Goal: Check status: Check status

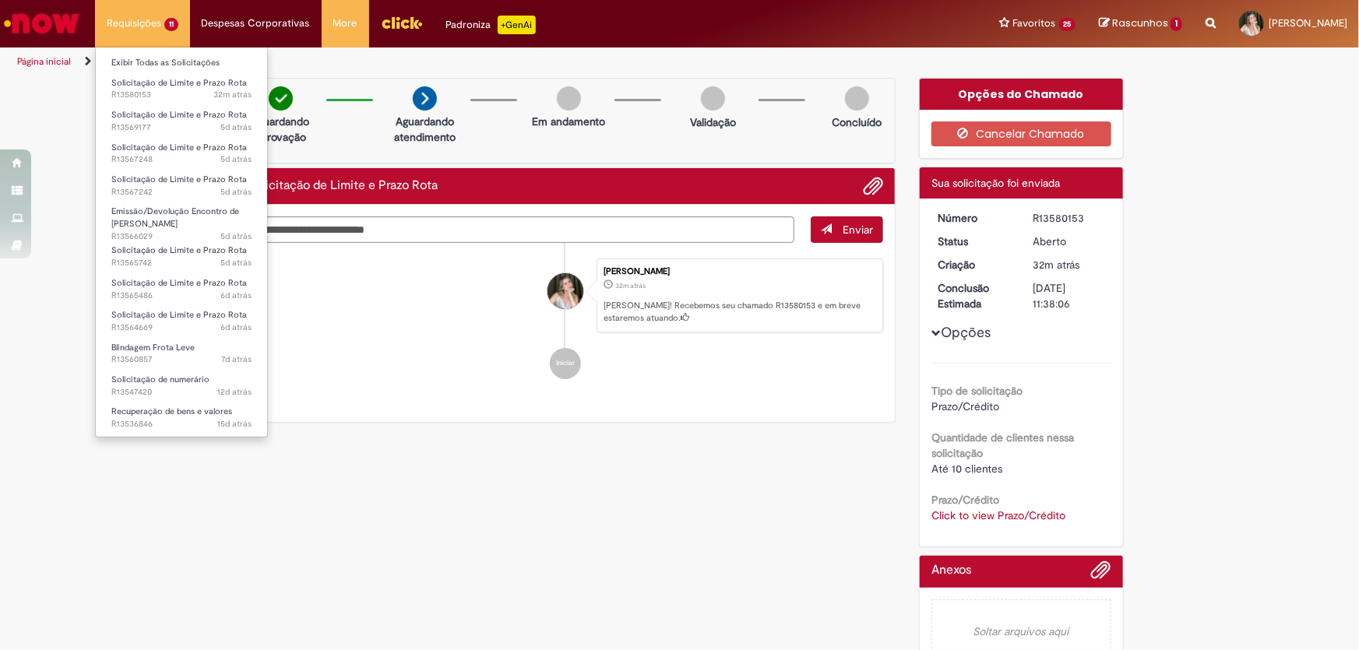
scroll to position [31, 0]
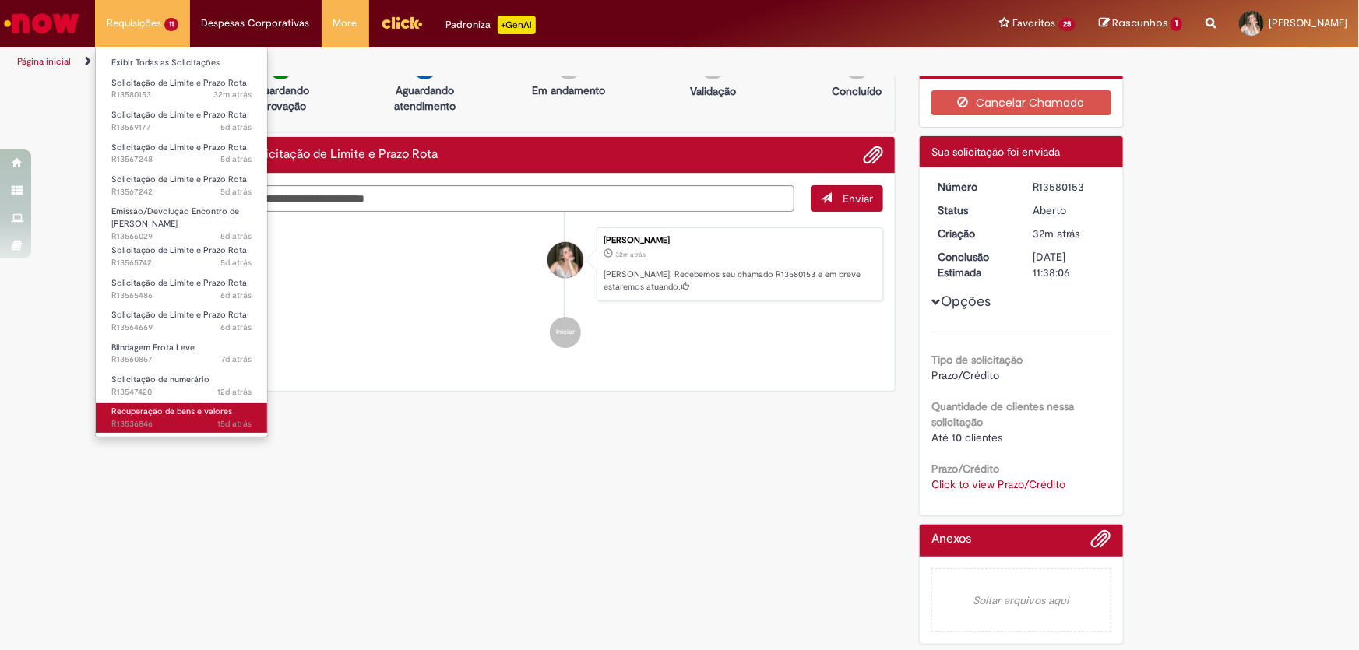
click at [180, 422] on span "15d atrás 15 dias atrás R13536846" at bounding box center [181, 424] width 140 height 12
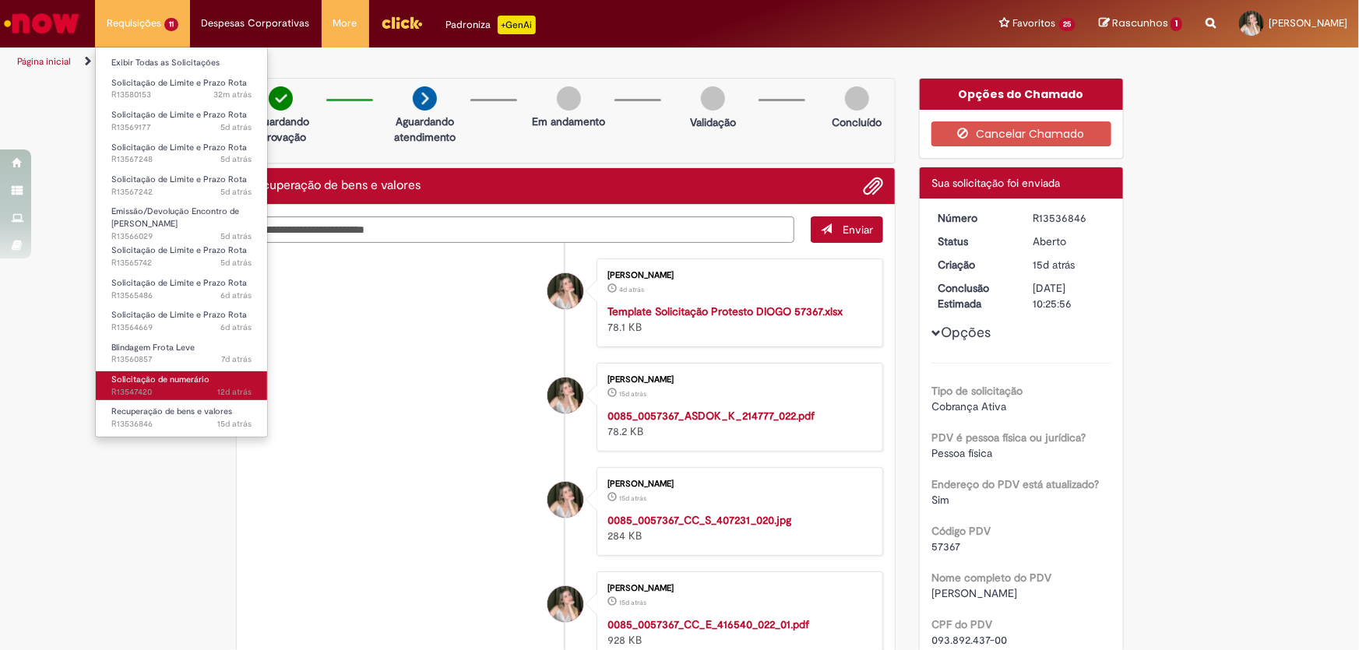
click at [157, 389] on span "12d atrás 12 dias atrás R13547420" at bounding box center [181, 392] width 140 height 12
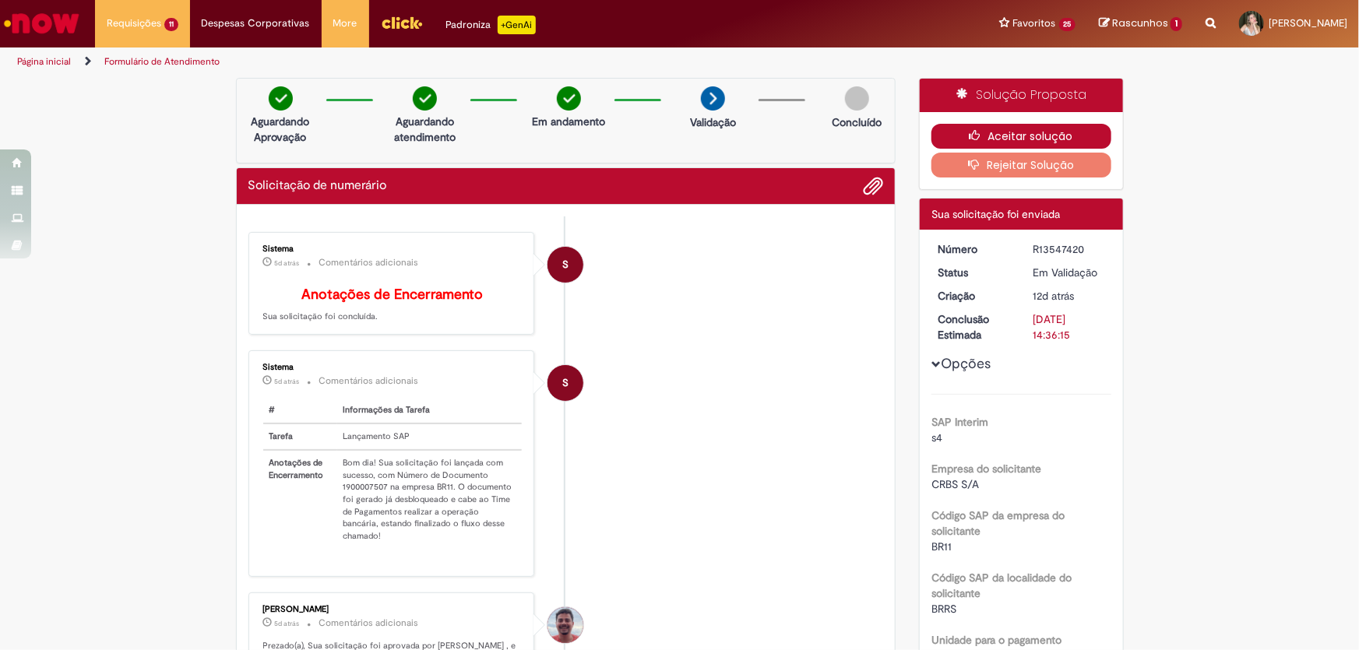
click at [1014, 129] on button "Aceitar solução" at bounding box center [1021, 136] width 180 height 25
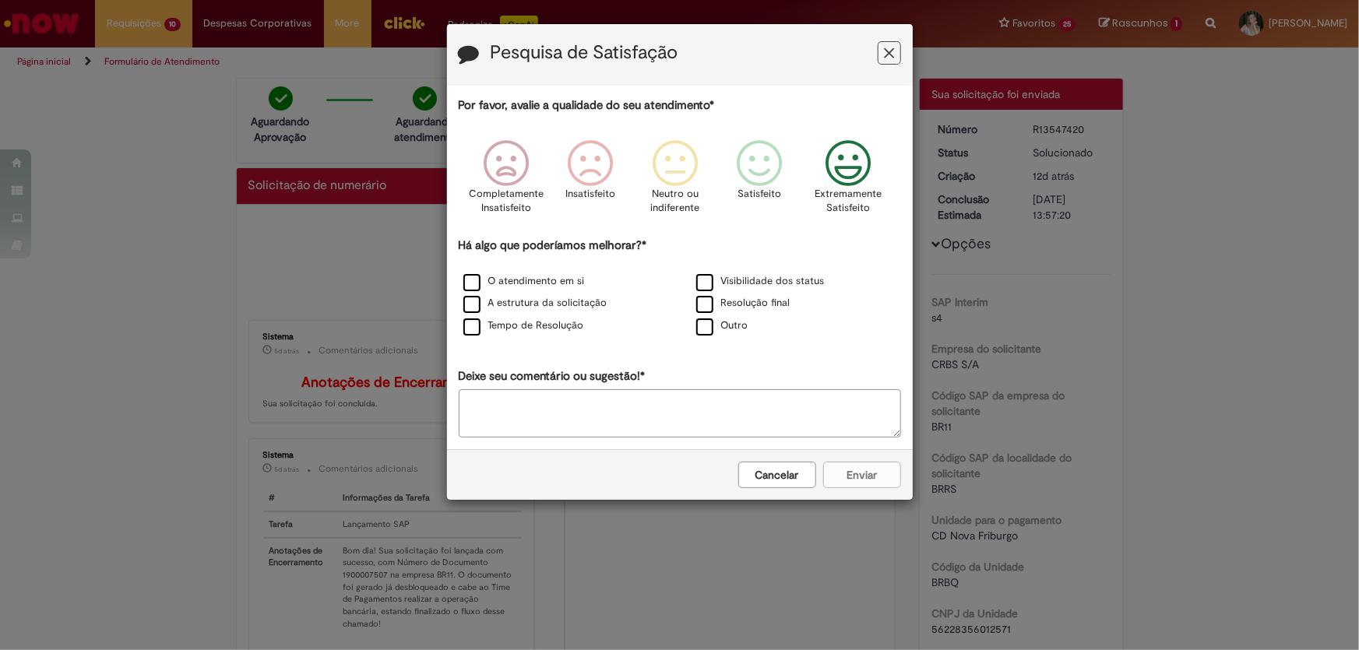
click at [849, 156] on icon "Feedback" at bounding box center [848, 163] width 58 height 47
click at [705, 333] on label "Outro" at bounding box center [722, 326] width 52 height 15
click at [681, 397] on textarea "Deixe seu comentário ou sugestão!*" at bounding box center [680, 413] width 442 height 48
type textarea "*"
click at [854, 470] on button "Enviar" at bounding box center [862, 475] width 78 height 26
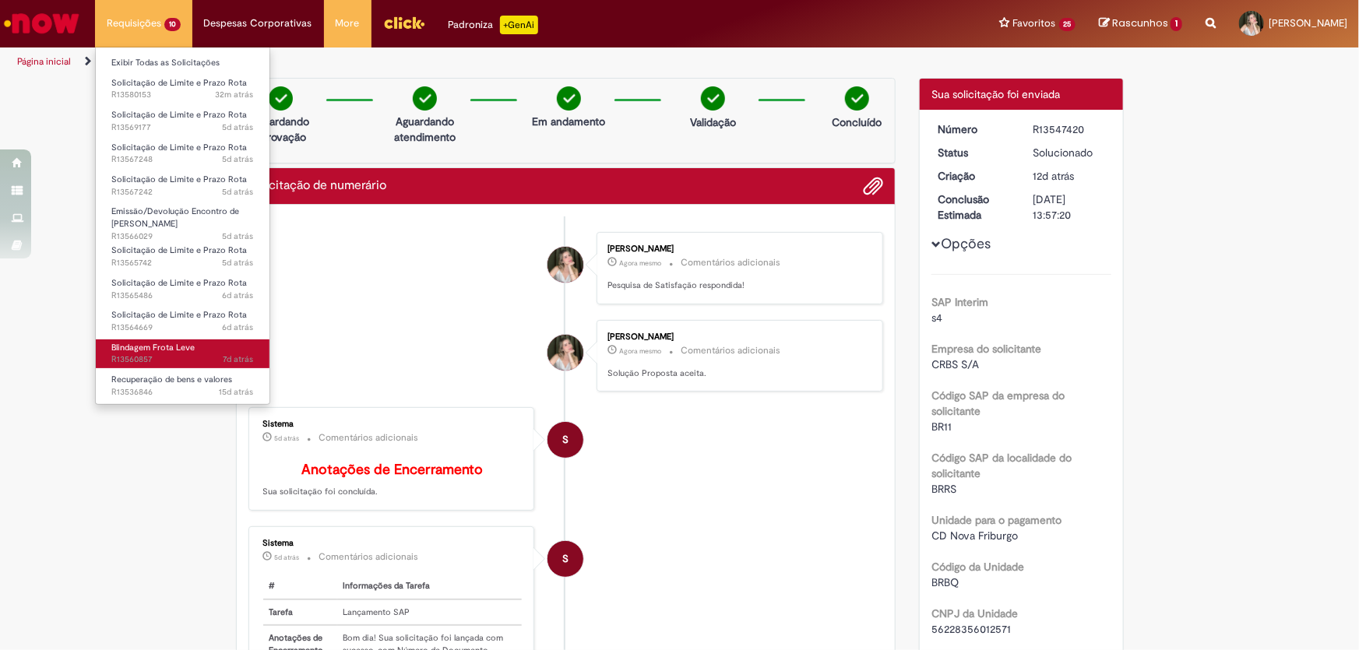
click at [157, 354] on span "7d atrás 7 dias atrás R13560857" at bounding box center [182, 360] width 143 height 12
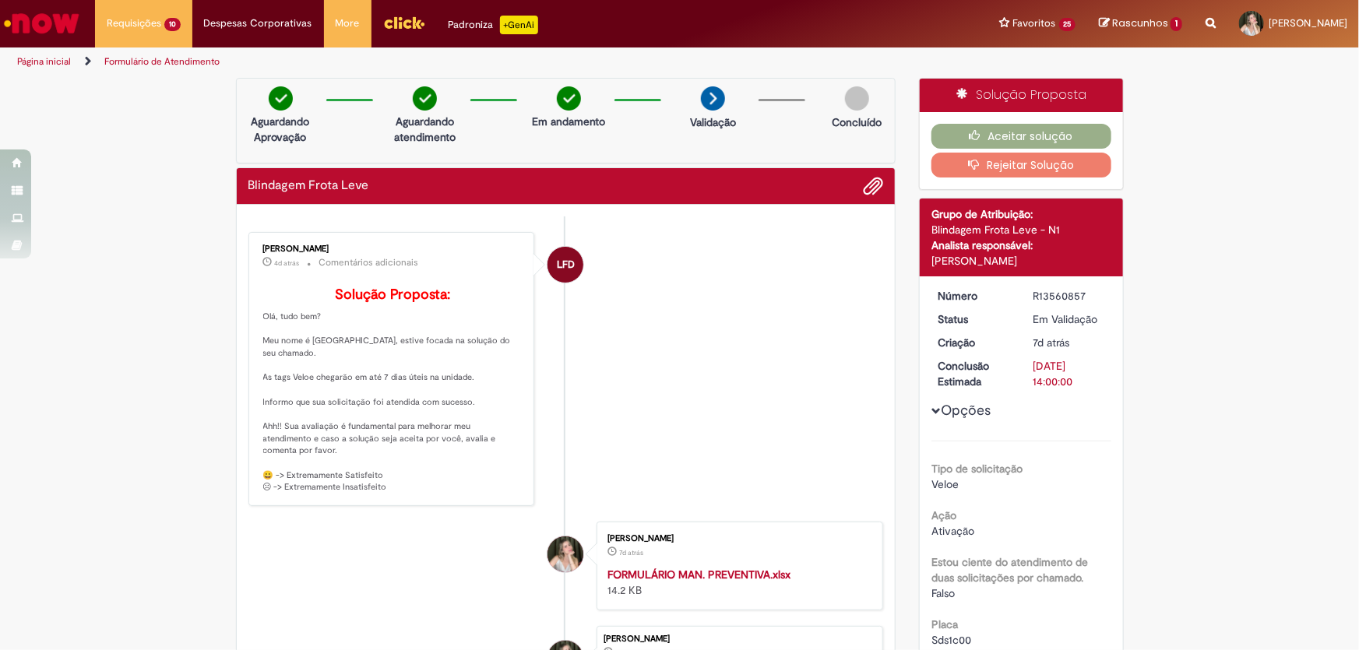
drag, startPoint x: 399, startPoint y: 251, endPoint x: 253, endPoint y: 246, distance: 145.7
click at [253, 246] on div "[PERSON_NAME] 4d atrás 4 dias atrás Comentários adicionais Solução Proposta: Ol…" at bounding box center [391, 369] width 277 height 265
copy div "[PERSON_NAME]"
drag, startPoint x: 1028, startPoint y: 297, endPoint x: 1111, endPoint y: 291, distance: 83.5
click at [1111, 291] on dd "R13560857" at bounding box center [1070, 296] width 96 height 16
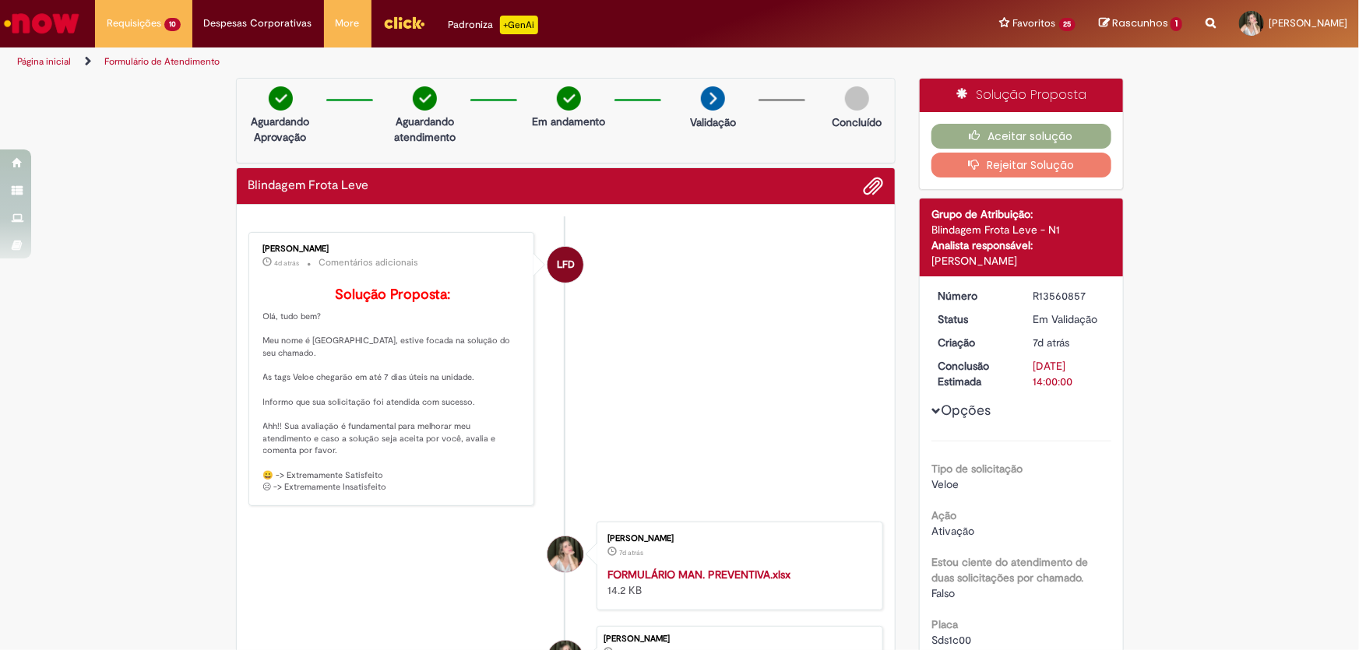
copy div "R13560857"
drag, startPoint x: 257, startPoint y: 390, endPoint x: 468, endPoint y: 415, distance: 212.5
click at [468, 415] on p "Solução Proposta: Olá, tudo bem? Meu nome é [GEOGRAPHIC_DATA], estive focada na…" at bounding box center [392, 390] width 259 height 206
copy p "As tags Veloe chegarão em até 7 dias úteis na unidade. Informo que sua solicita…"
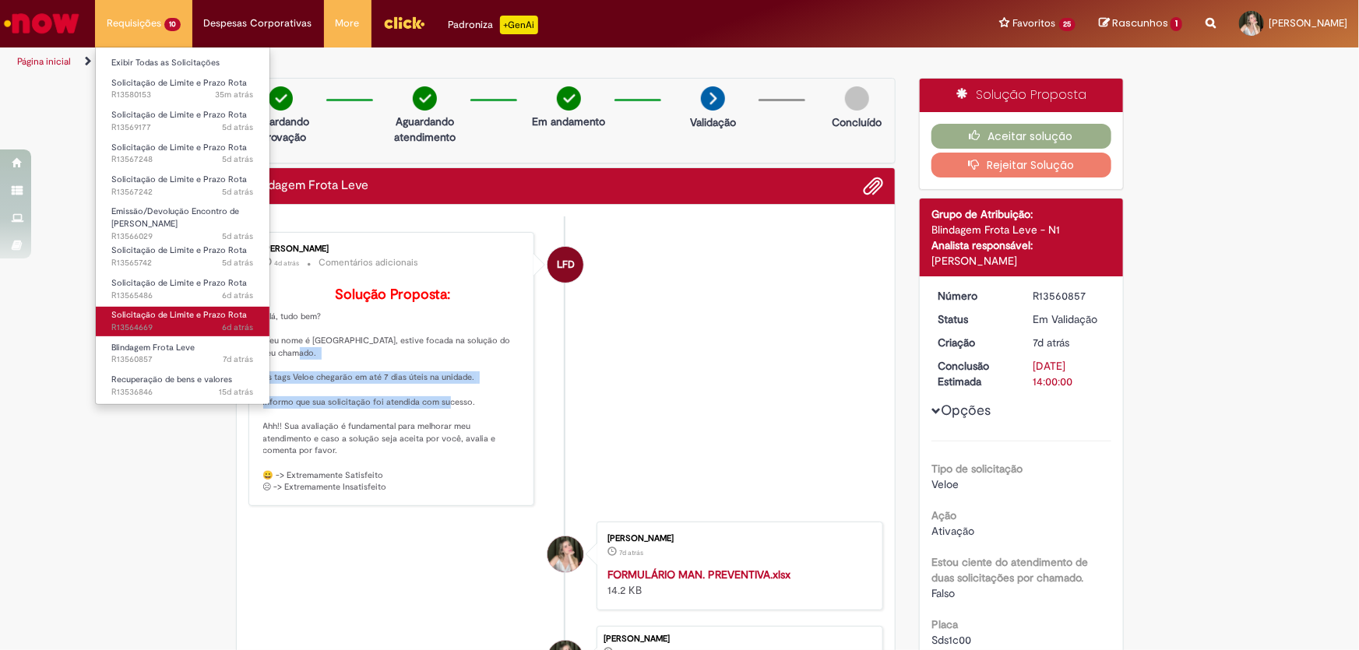
click at [157, 327] on span "6d atrás 6 dias atrás R13564669" at bounding box center [182, 328] width 143 height 12
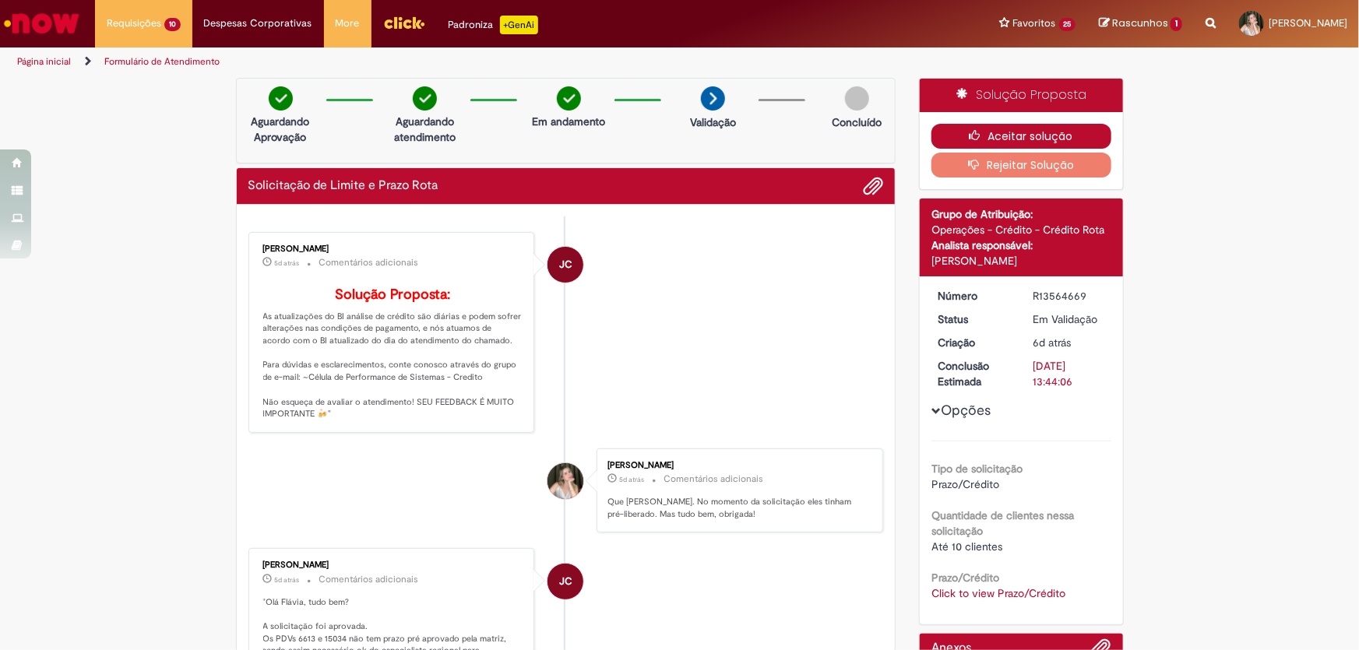
click at [976, 128] on button "Aceitar solução" at bounding box center [1021, 136] width 180 height 25
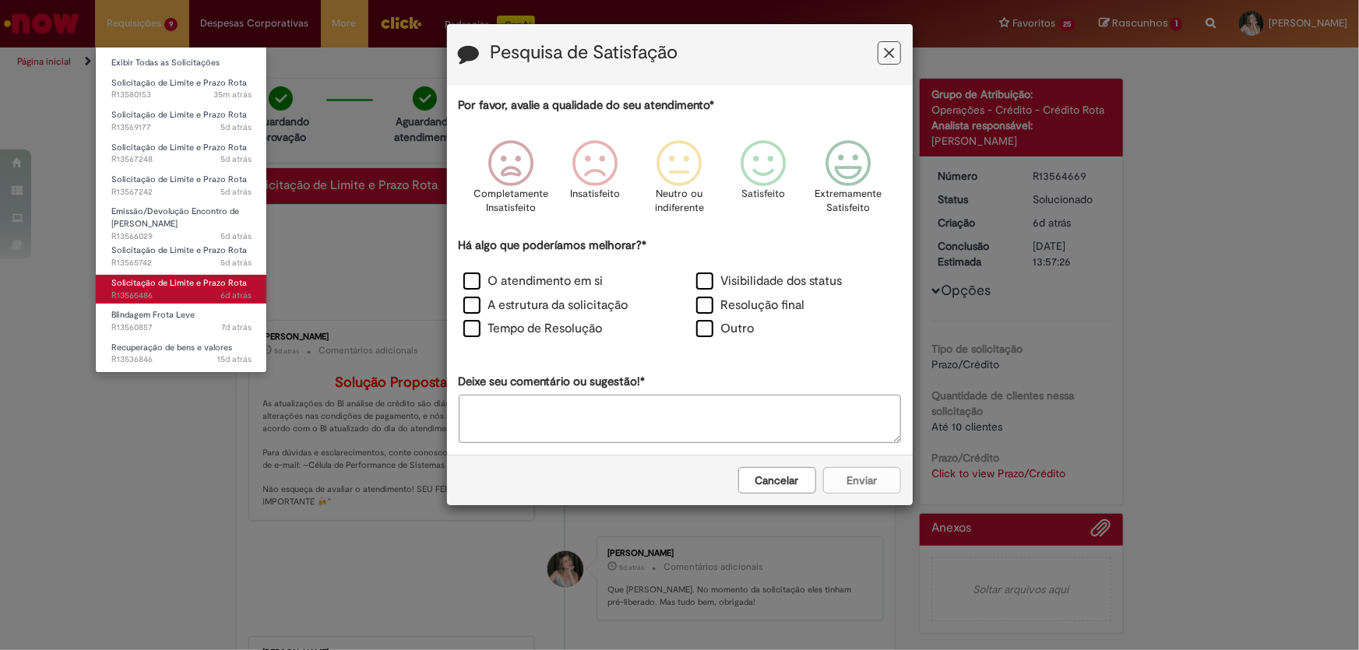
click at [192, 281] on span "Solicitação de Limite e Prazo Rota" at bounding box center [179, 283] width 136 height 12
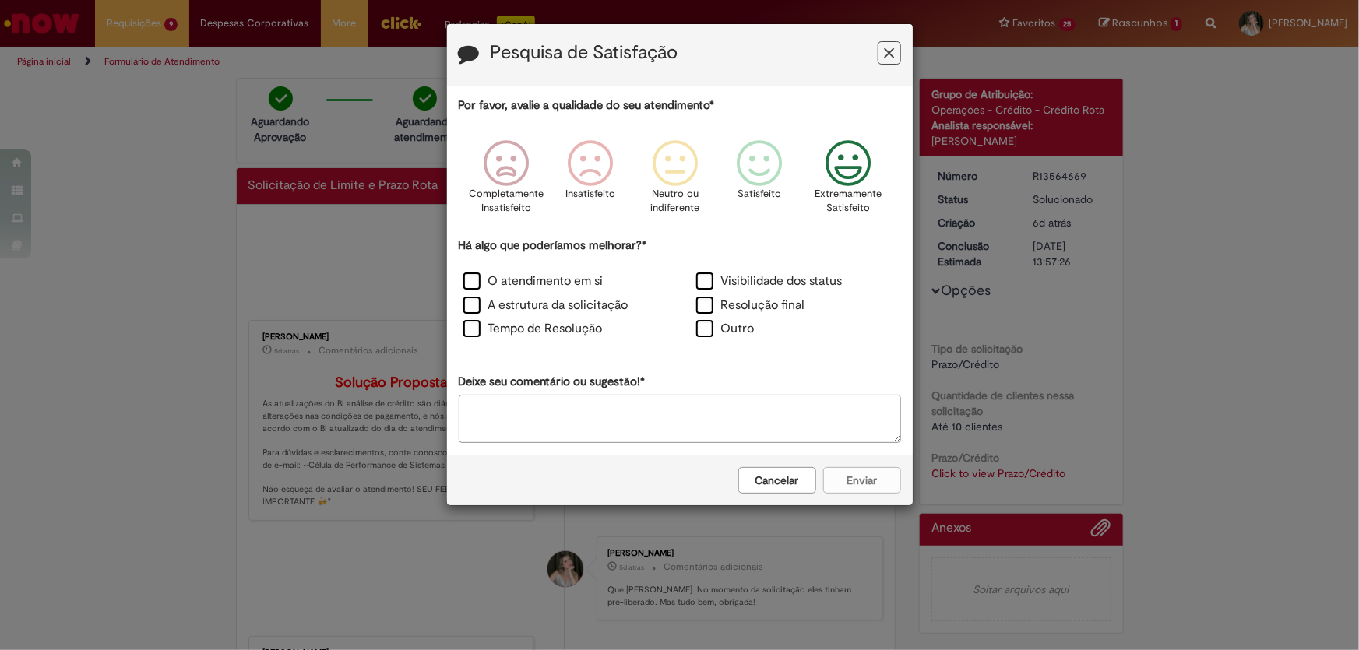
click at [846, 158] on icon "Feedback" at bounding box center [848, 163] width 58 height 47
click at [730, 330] on label "Outro" at bounding box center [725, 329] width 58 height 18
click at [712, 405] on textarea "Deixe seu comentário ou sugestão!*" at bounding box center [680, 419] width 442 height 48
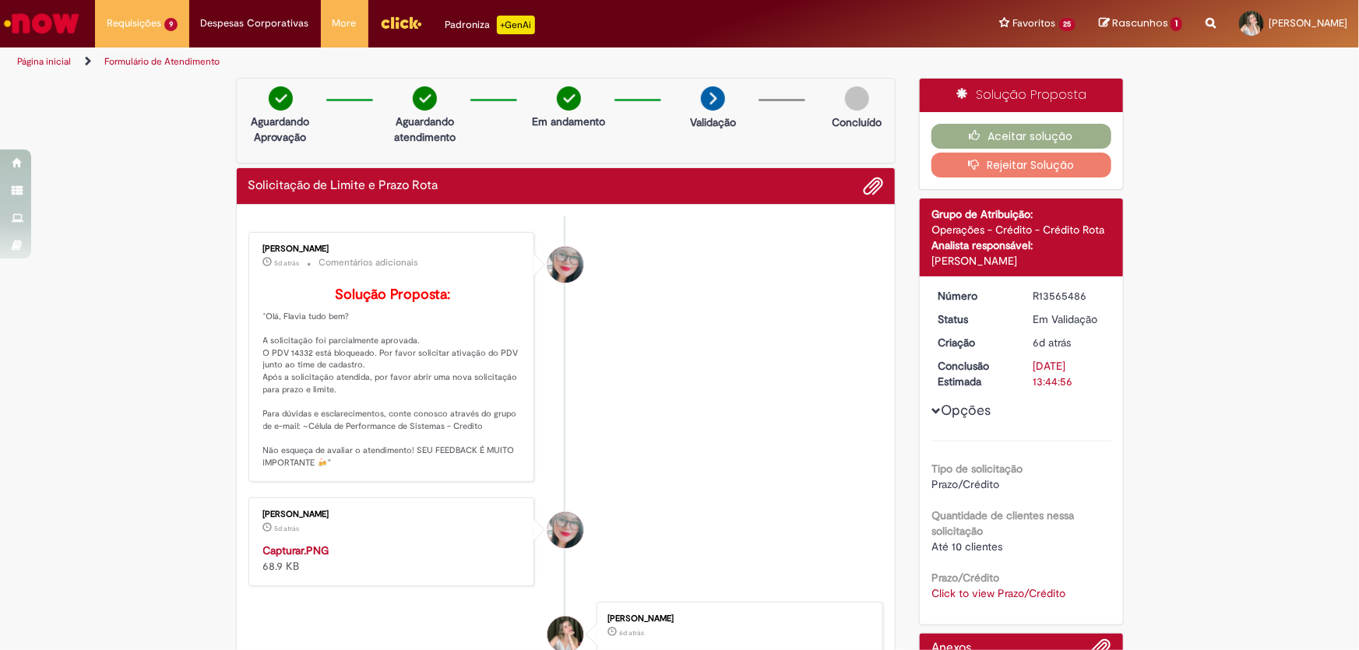
scroll to position [212, 0]
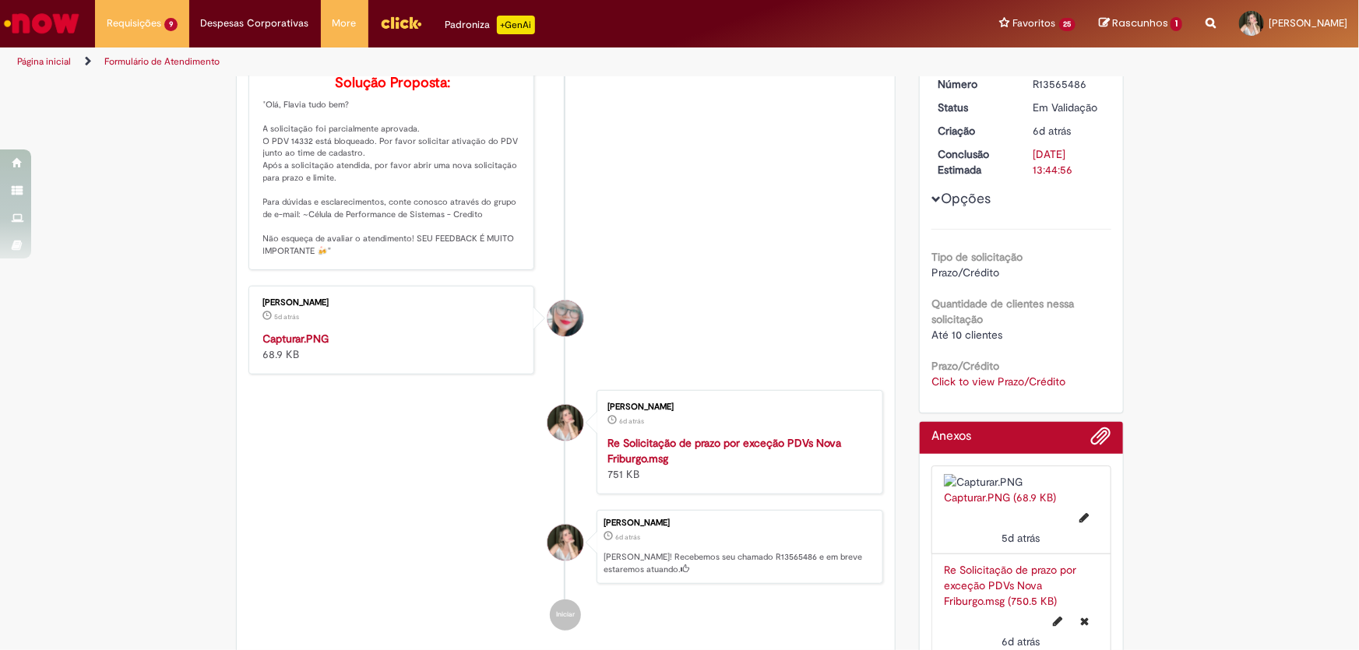
click at [1005, 378] on link "Click to view Prazo/Crédito" at bounding box center [998, 382] width 134 height 14
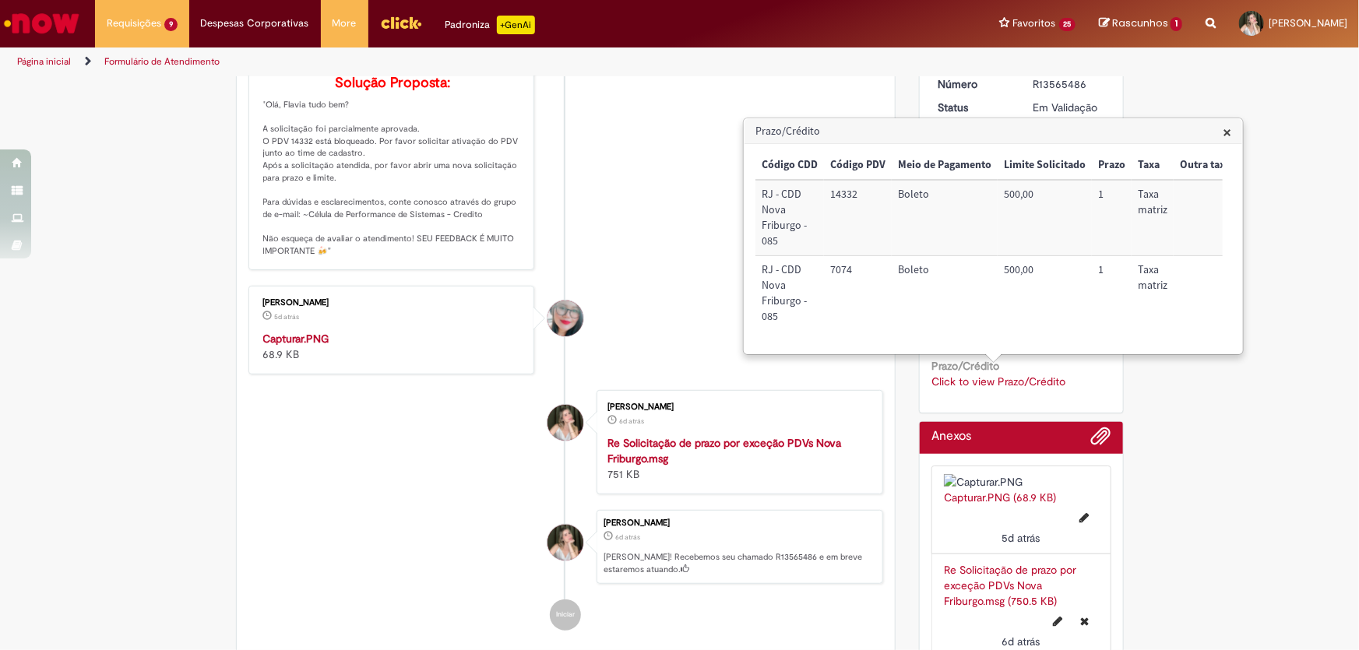
click at [1227, 130] on span "×" at bounding box center [1227, 131] width 9 height 21
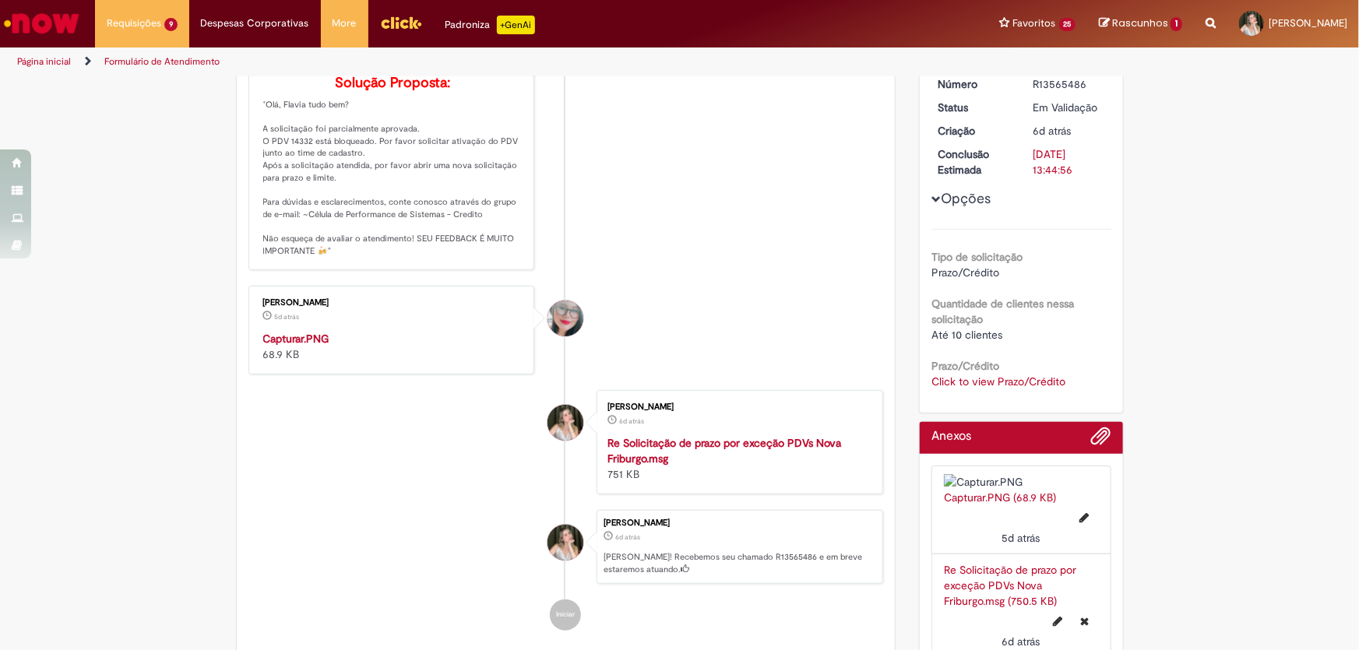
scroll to position [0, 0]
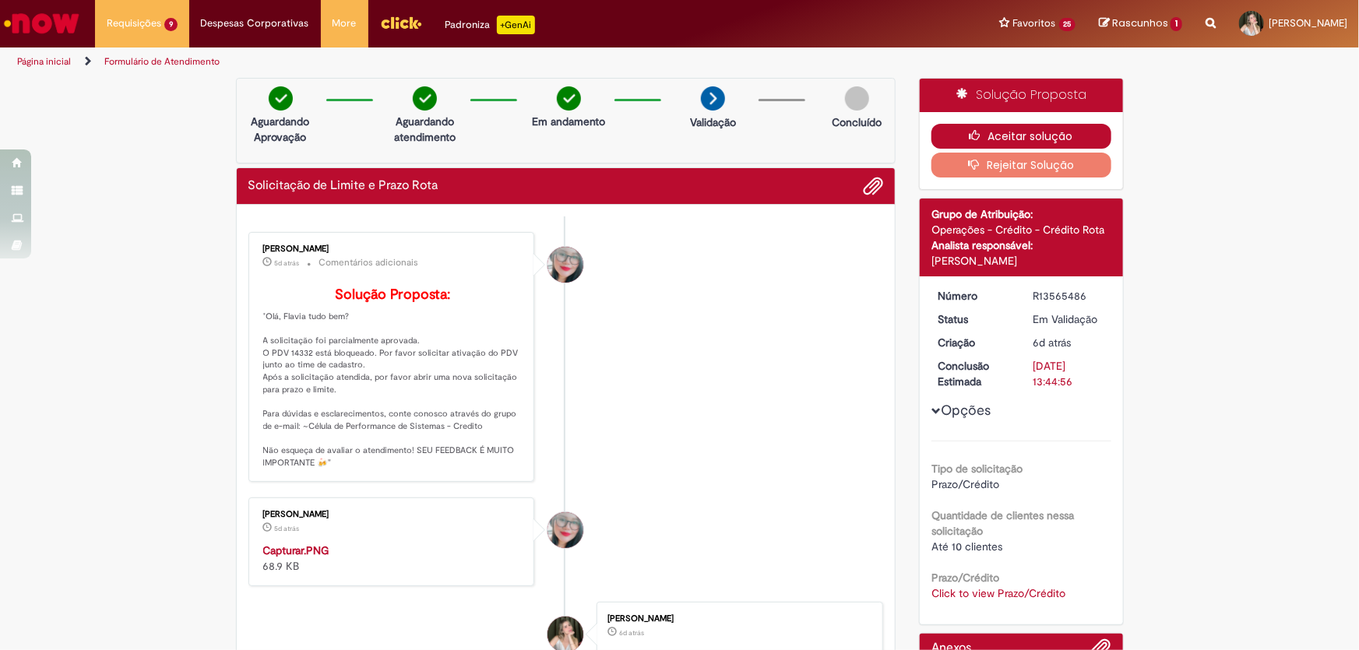
click at [984, 132] on button "Aceitar solução" at bounding box center [1021, 136] width 180 height 25
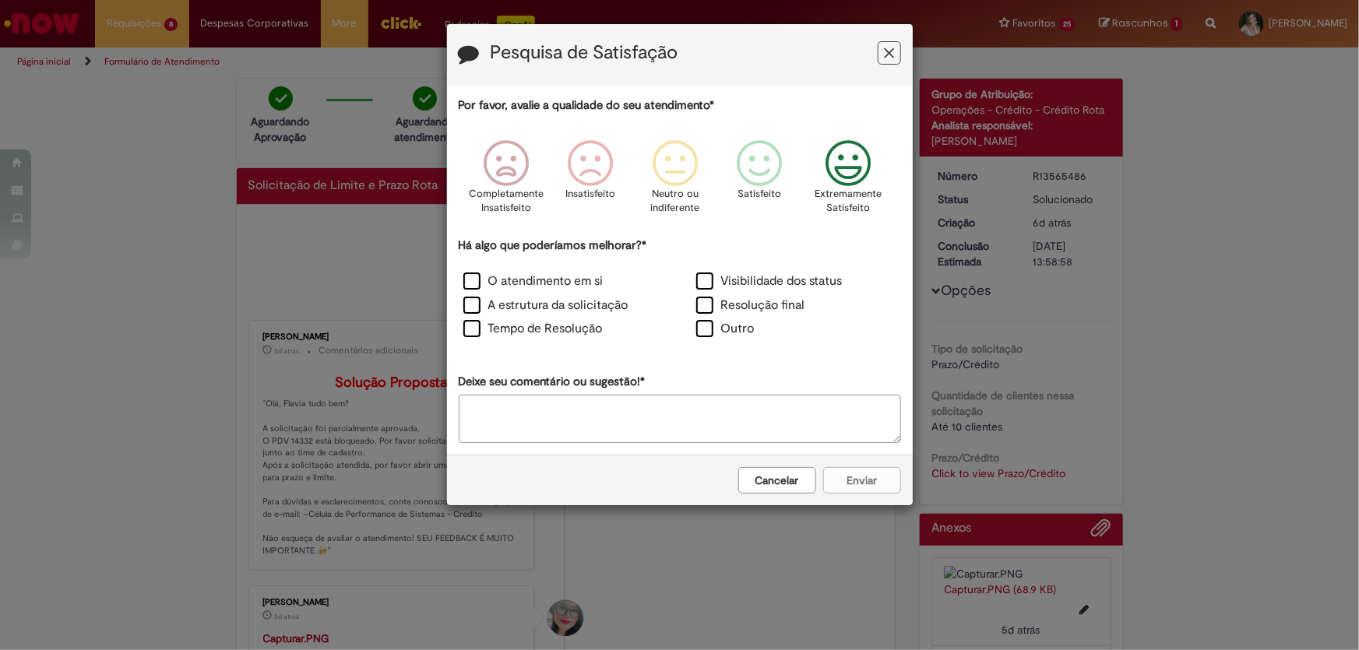
click at [857, 178] on icon "Feedback" at bounding box center [848, 163] width 58 height 47
click at [708, 336] on label "Outro" at bounding box center [725, 329] width 58 height 18
click at [654, 432] on textarea "Deixe seu comentário ou sugestão!*" at bounding box center [680, 419] width 442 height 48
type textarea "*"
click at [875, 489] on button "Enviar" at bounding box center [862, 480] width 78 height 26
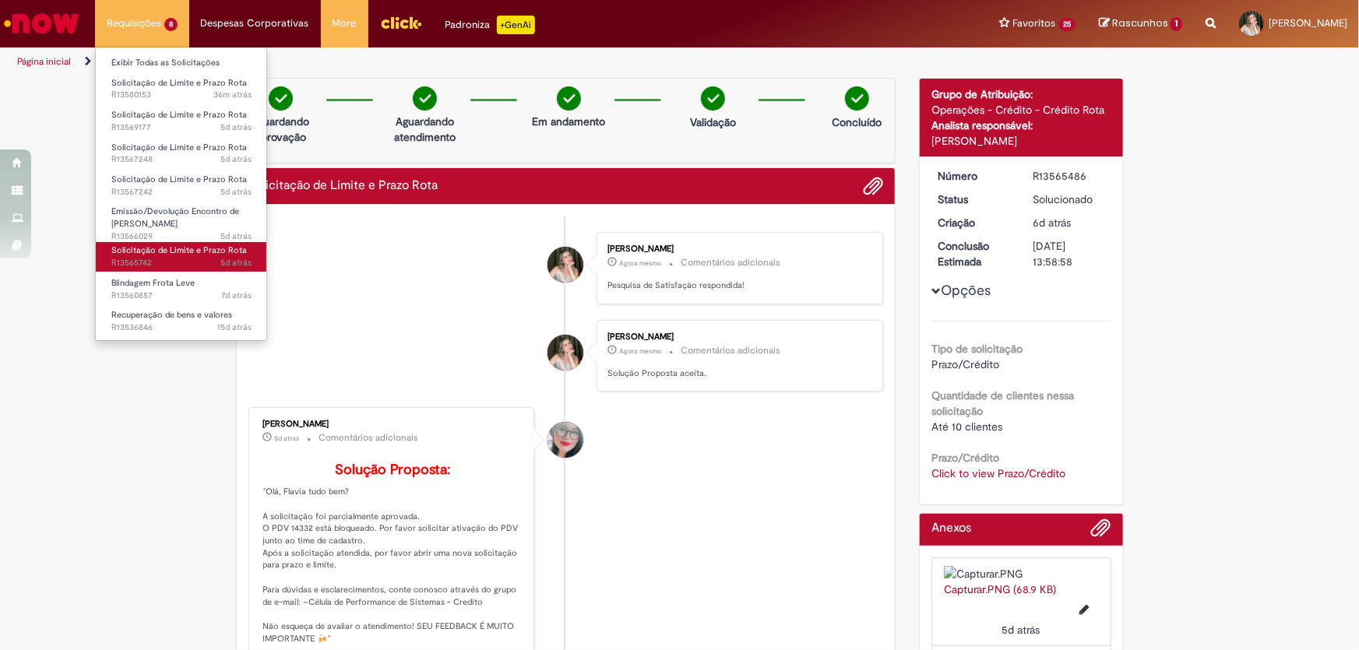
click at [136, 252] on span "Solicitação de Limite e Prazo Rota" at bounding box center [179, 251] width 136 height 12
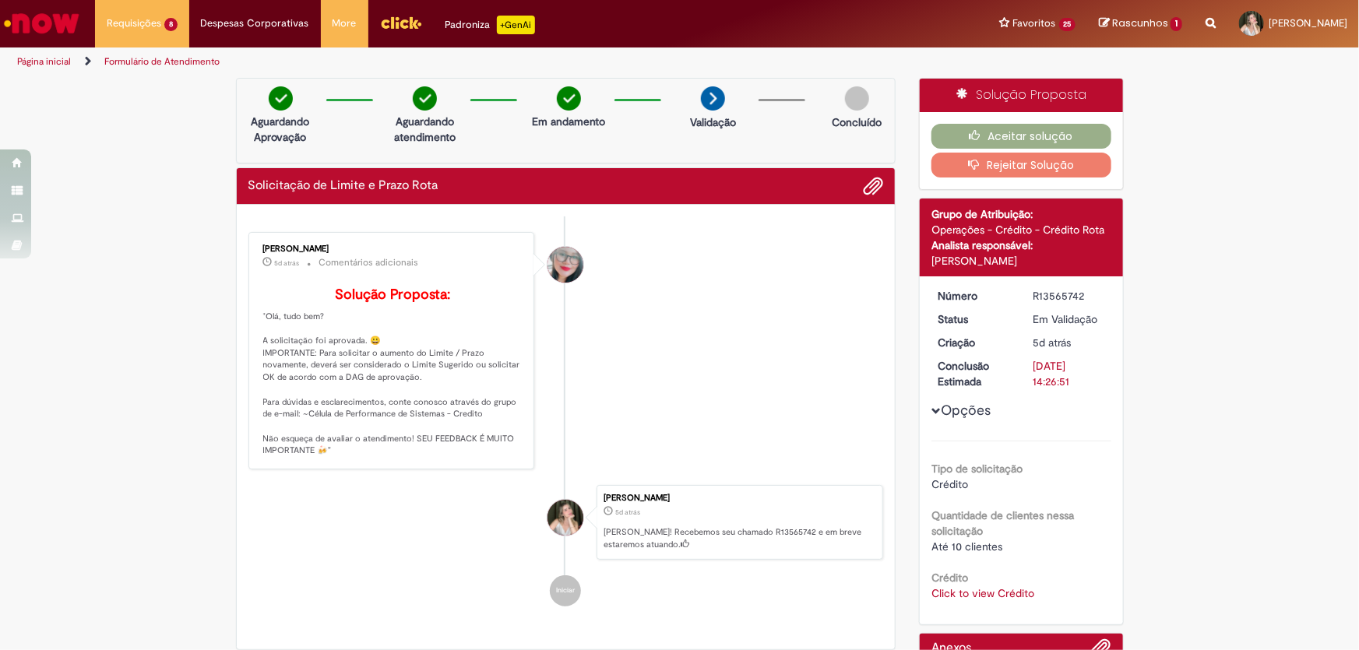
click at [970, 591] on link "Click to view Crédito" at bounding box center [982, 593] width 103 height 14
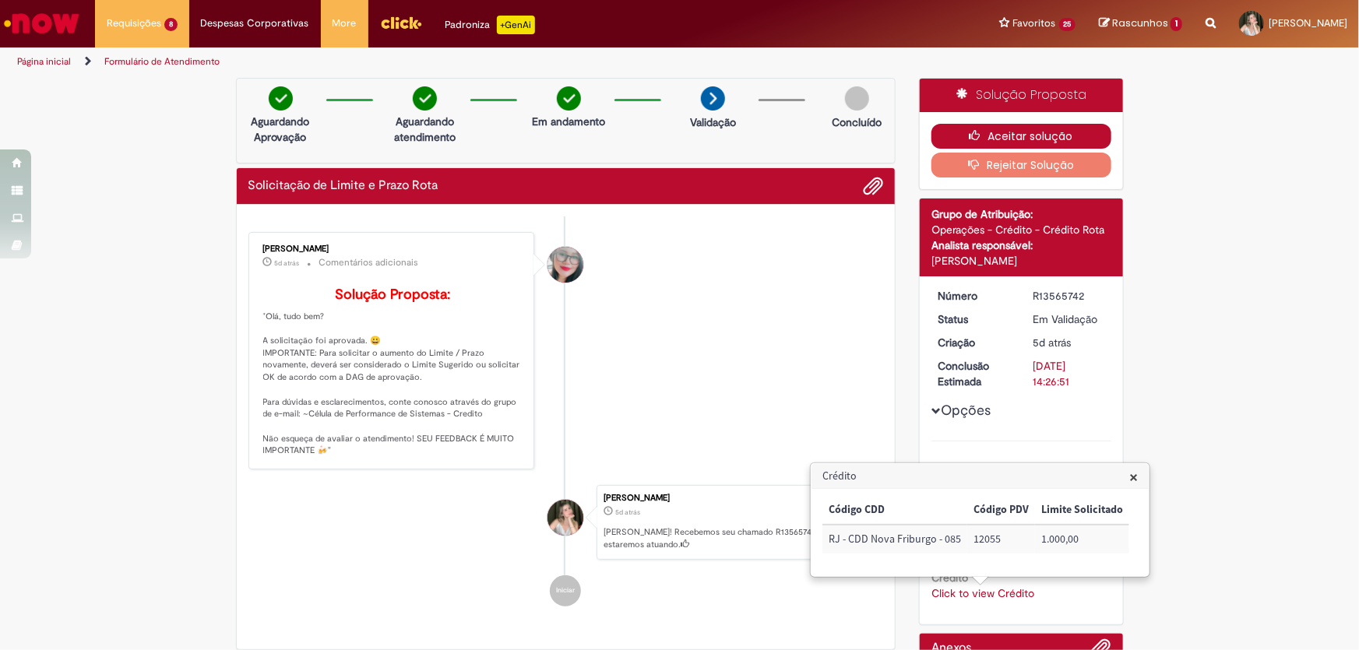
click at [1028, 138] on button "Aceitar solução" at bounding box center [1021, 136] width 180 height 25
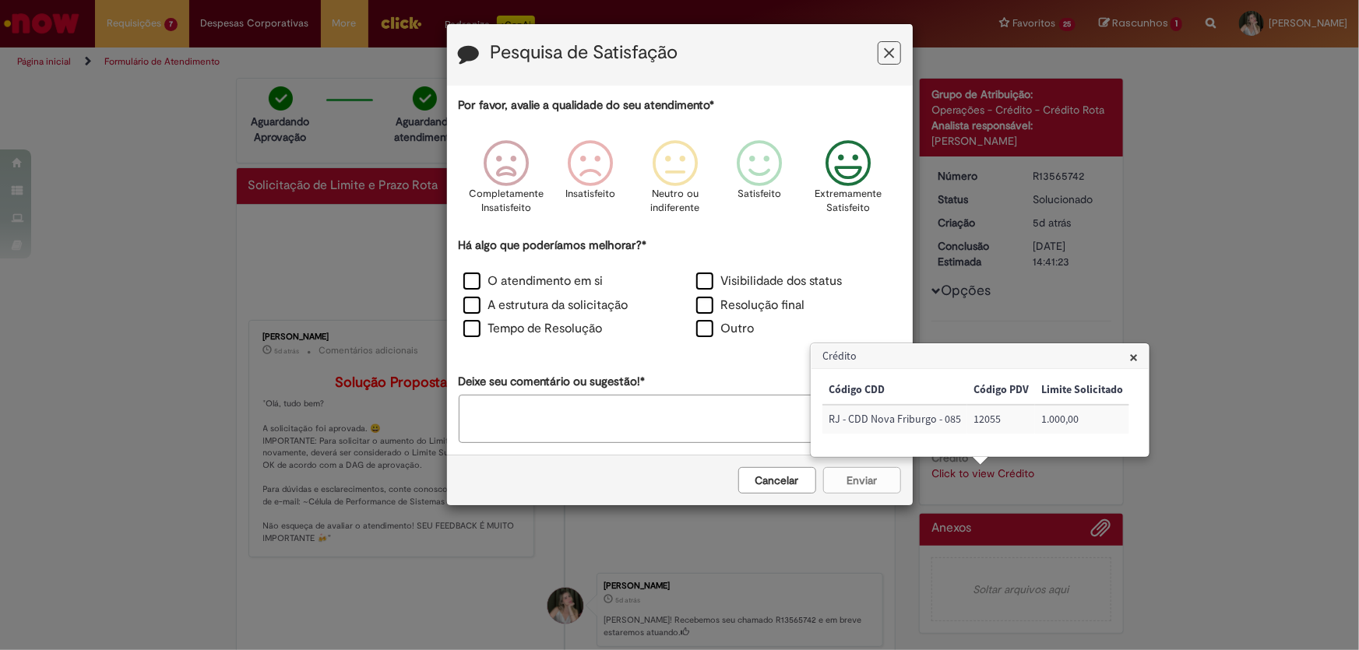
click at [888, 182] on div "Extremamente Satisfeito" at bounding box center [848, 182] width 89 height 107
click at [720, 336] on label "Outro" at bounding box center [725, 329] width 58 height 18
click at [653, 411] on textarea "Deixe seu comentário ou sugestão!*" at bounding box center [680, 419] width 442 height 48
type textarea "*"
click at [862, 491] on button "Enviar" at bounding box center [862, 480] width 78 height 26
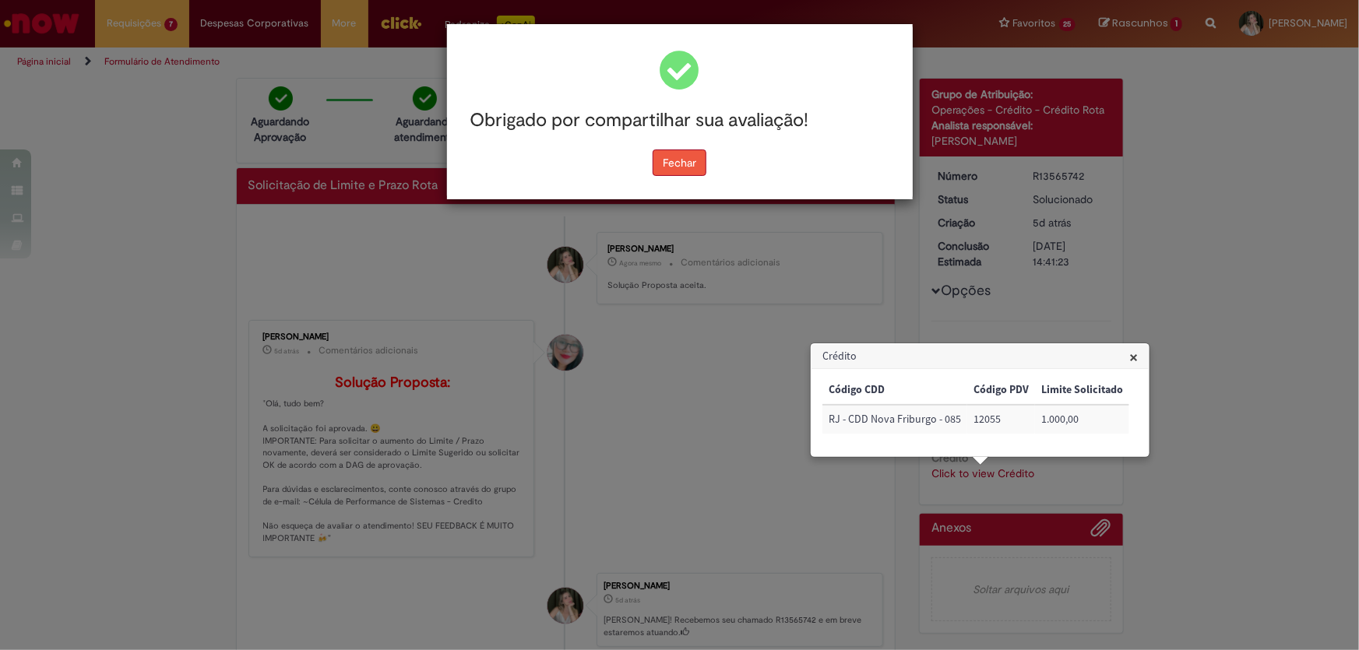
click at [659, 157] on button "Fechar" at bounding box center [680, 163] width 54 height 26
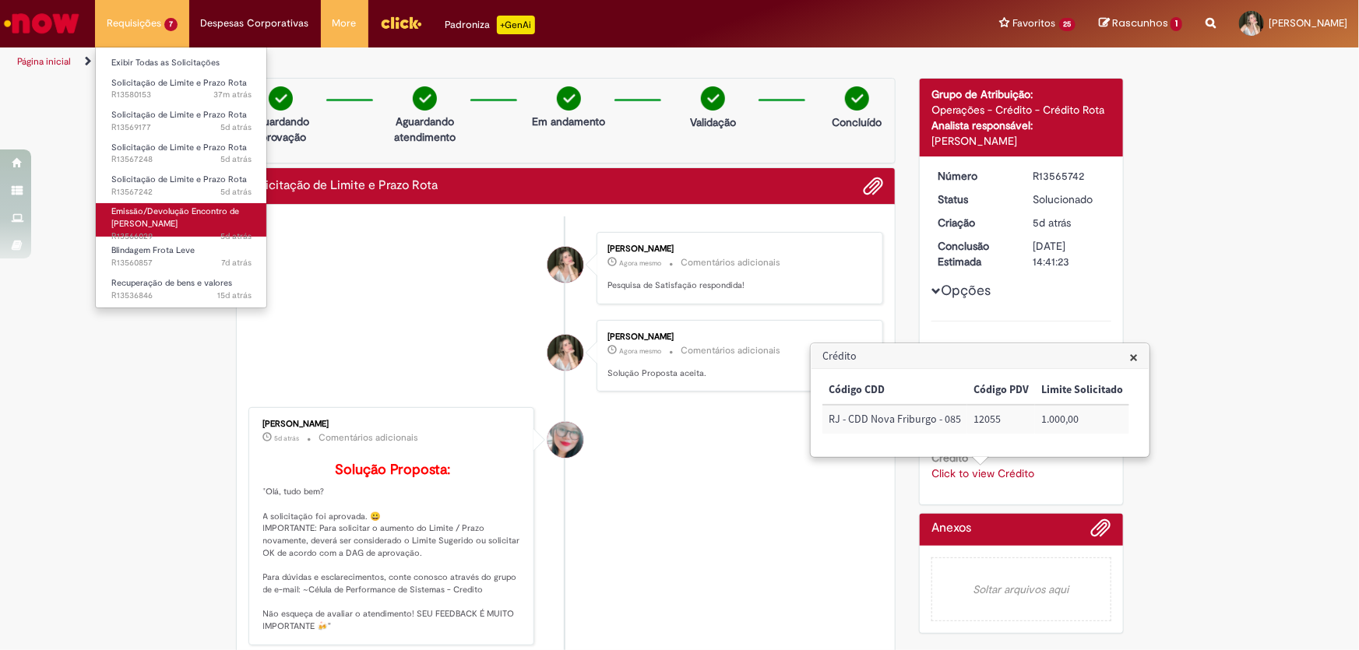
click at [175, 221] on span "Emissão/Devolução Encontro de [PERSON_NAME]" at bounding box center [175, 218] width 128 height 24
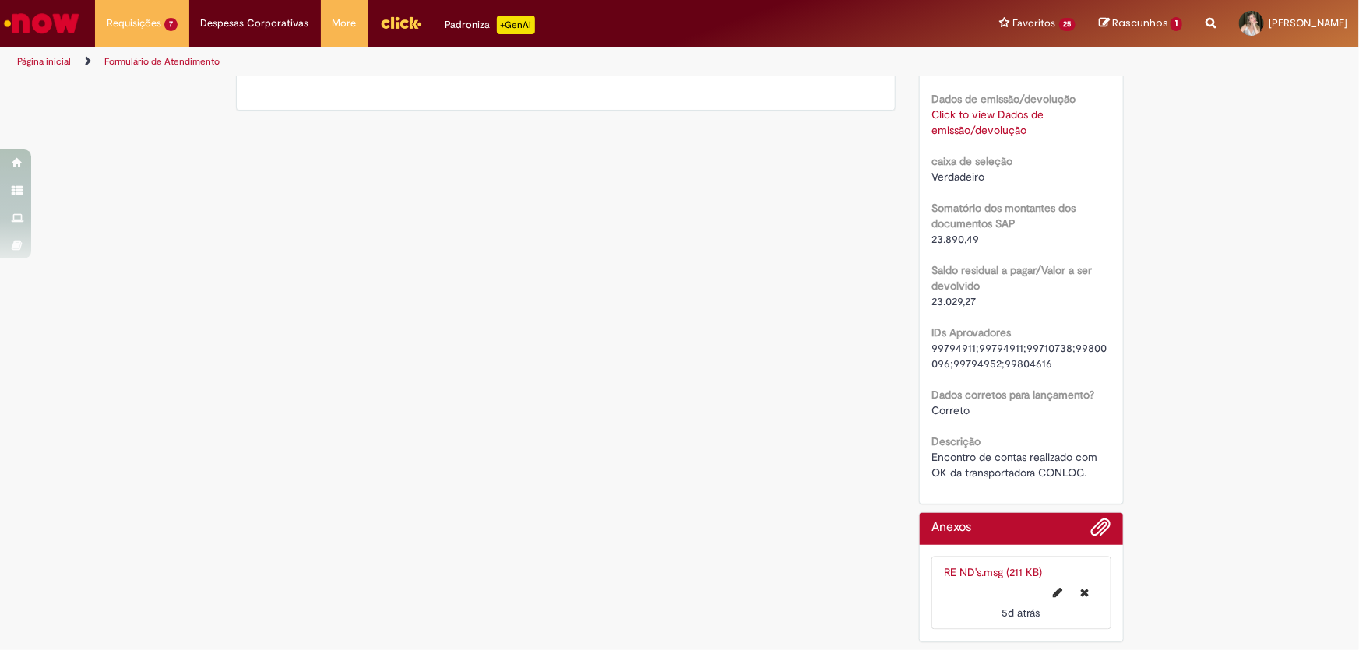
scroll to position [1121, 0]
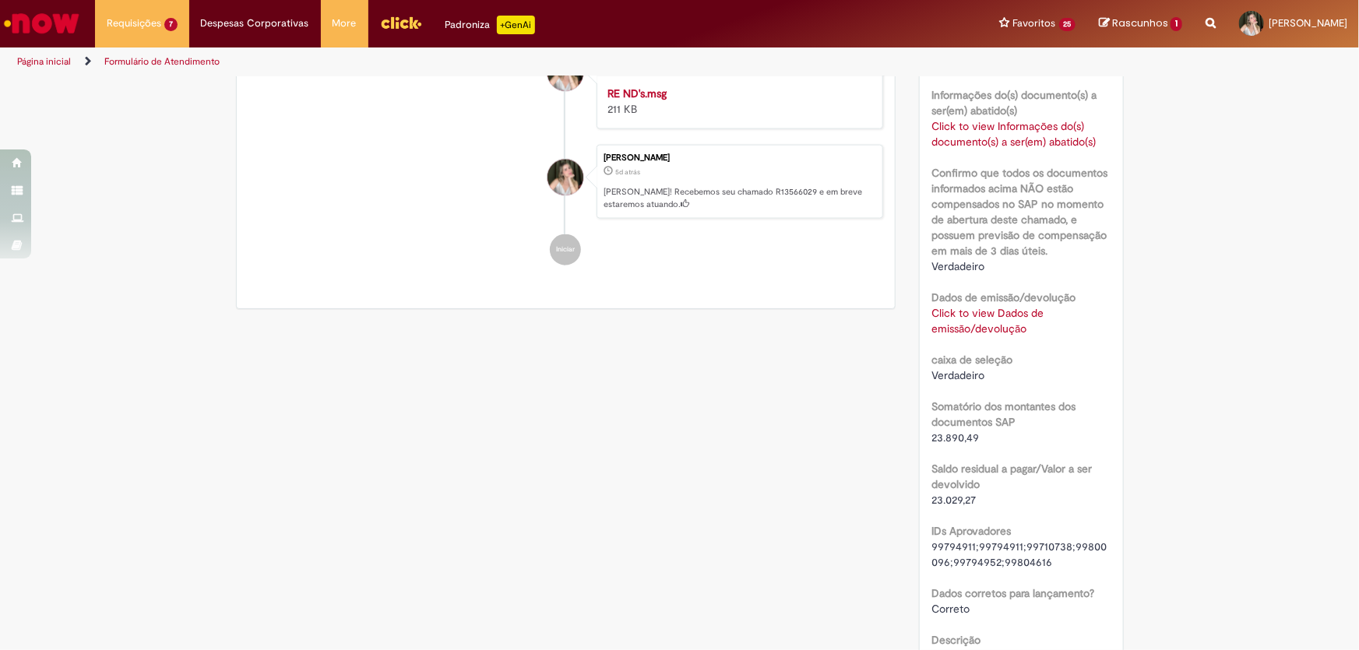
click at [979, 336] on link "Click to view Dados de emissão/devolução" at bounding box center [987, 321] width 112 height 30
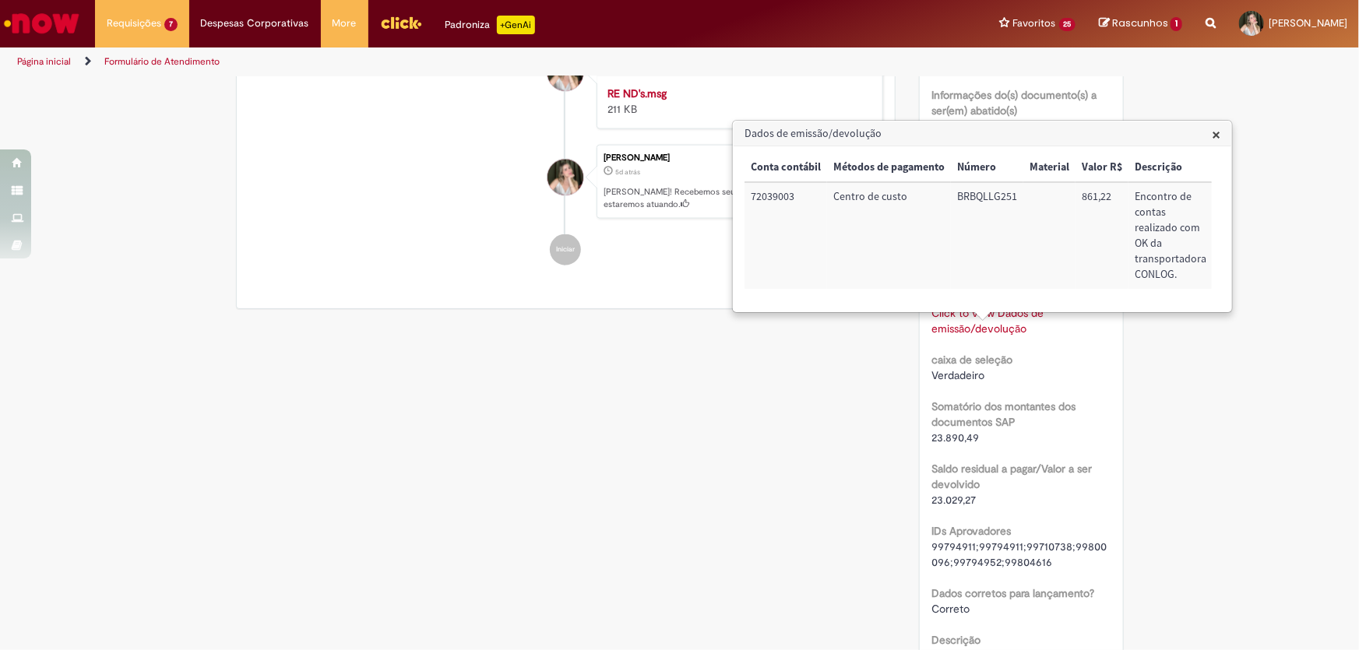
click at [1216, 130] on span "×" at bounding box center [1216, 134] width 9 height 21
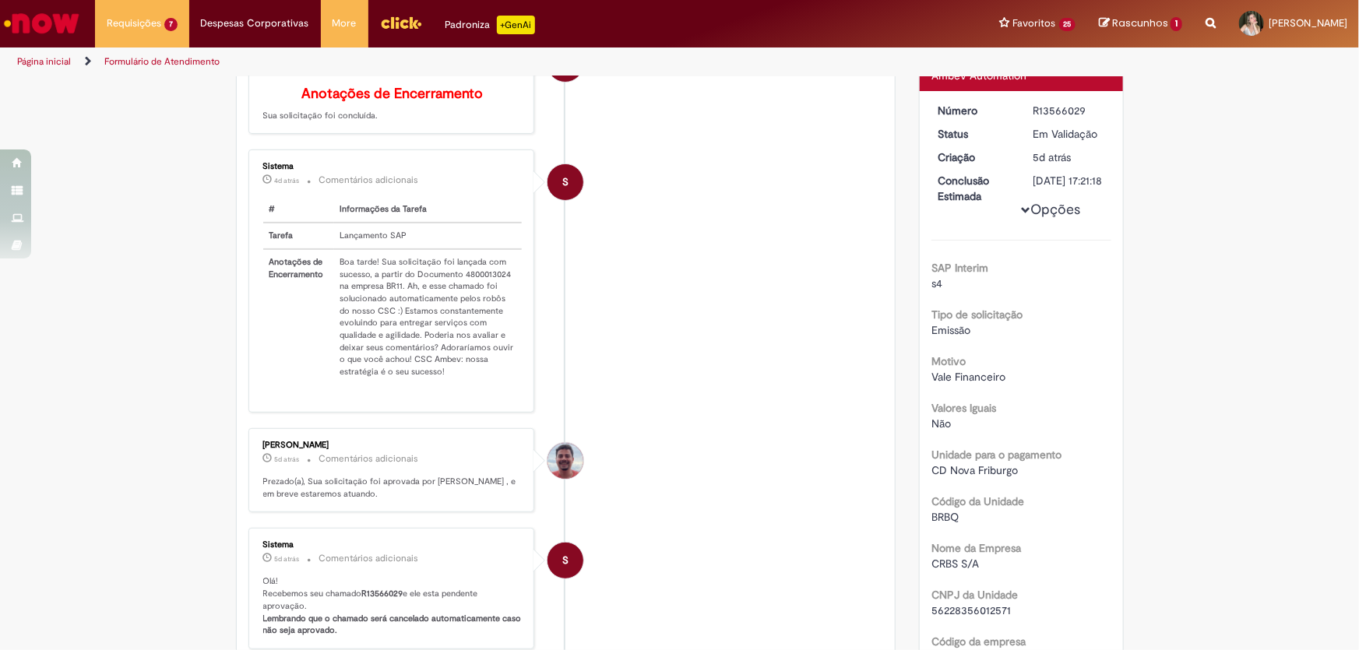
scroll to position [0, 0]
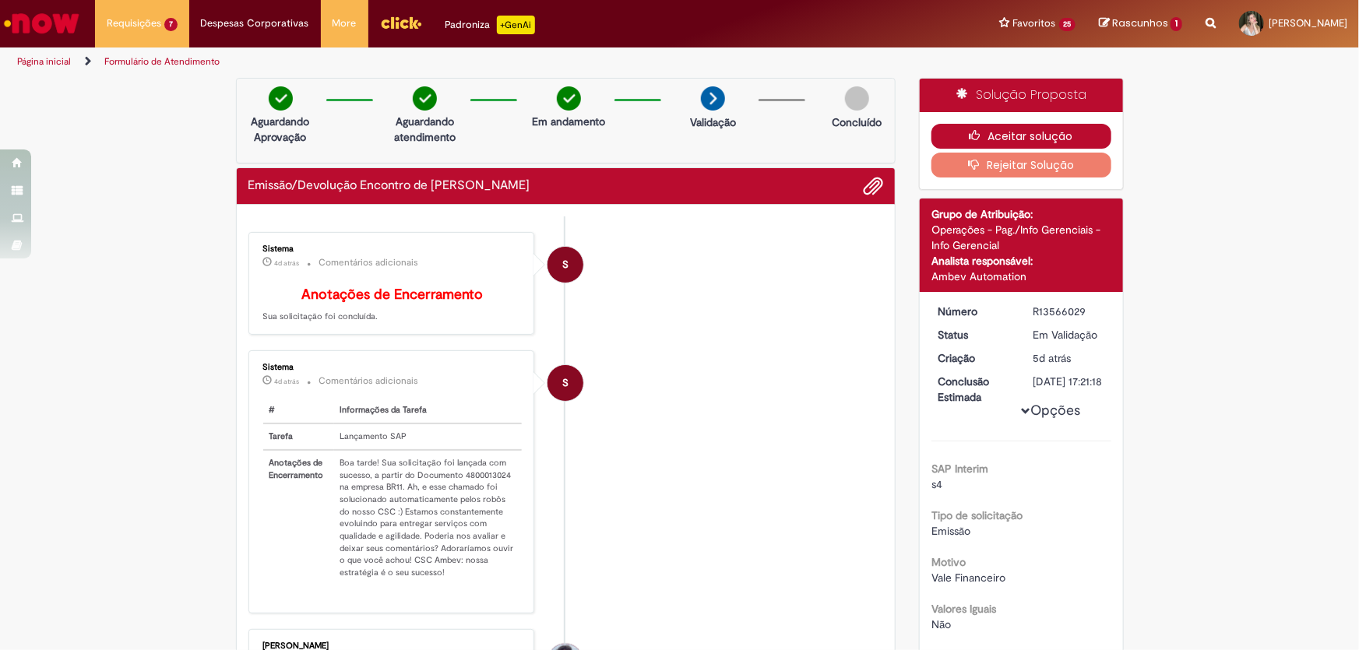
click at [1020, 126] on button "Aceitar solução" at bounding box center [1021, 136] width 180 height 25
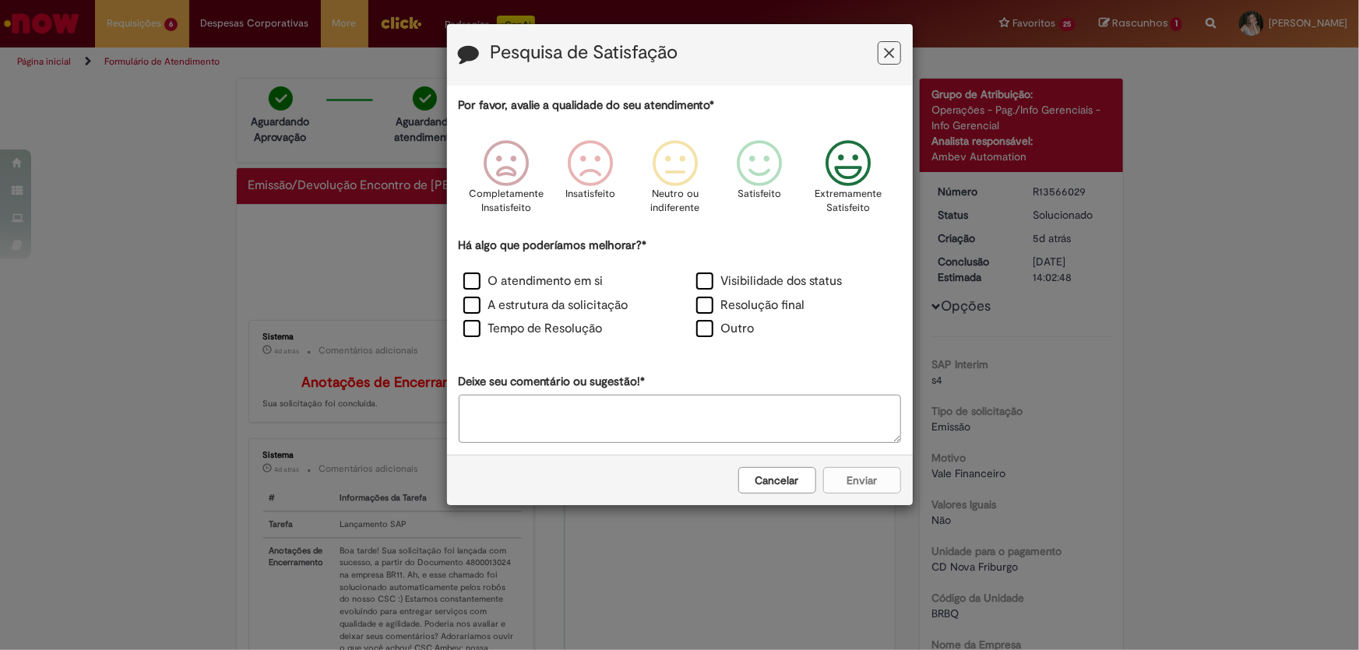
click at [836, 160] on icon "Feedback" at bounding box center [848, 163] width 58 height 47
click at [702, 337] on label "Outro" at bounding box center [725, 329] width 58 height 18
click at [699, 420] on textarea "Deixe seu comentário ou sugestão!*" at bounding box center [680, 419] width 442 height 48
type textarea "*"
click at [869, 490] on button "Enviar" at bounding box center [862, 480] width 78 height 26
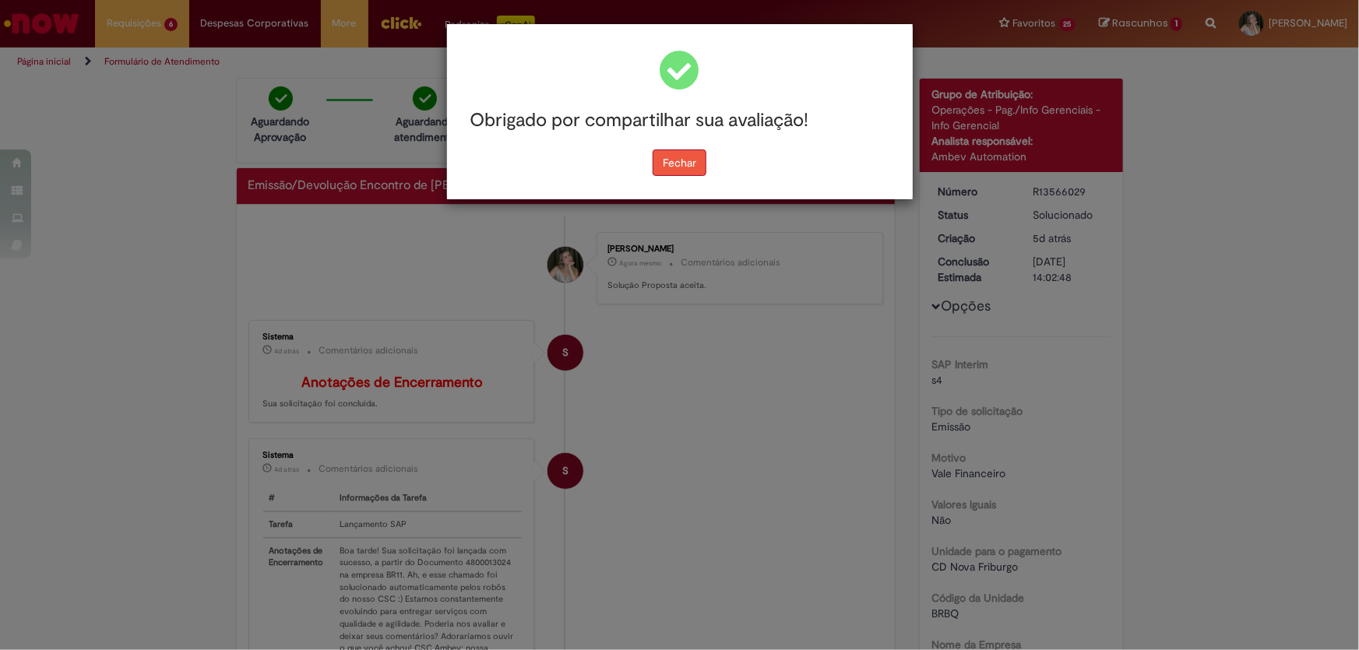
click at [683, 156] on button "Fechar" at bounding box center [680, 163] width 54 height 26
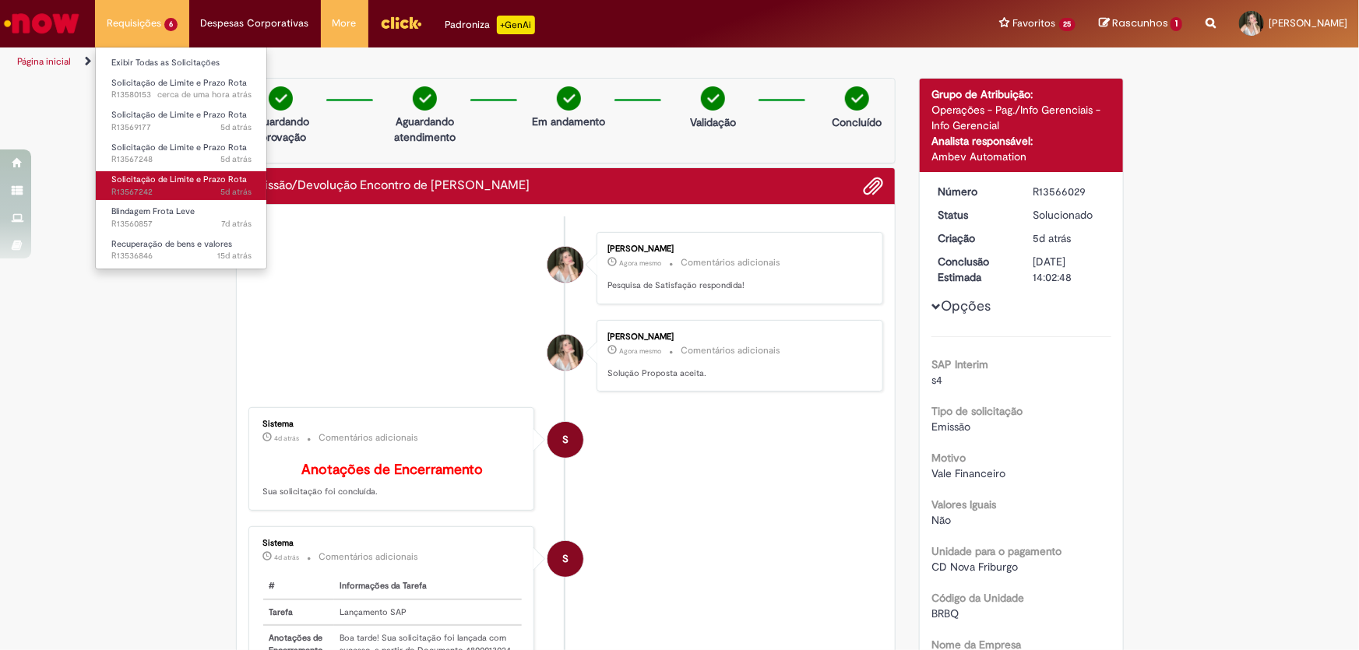
click at [174, 193] on span "5d atrás 5 dias atrás R13567242" at bounding box center [181, 192] width 140 height 12
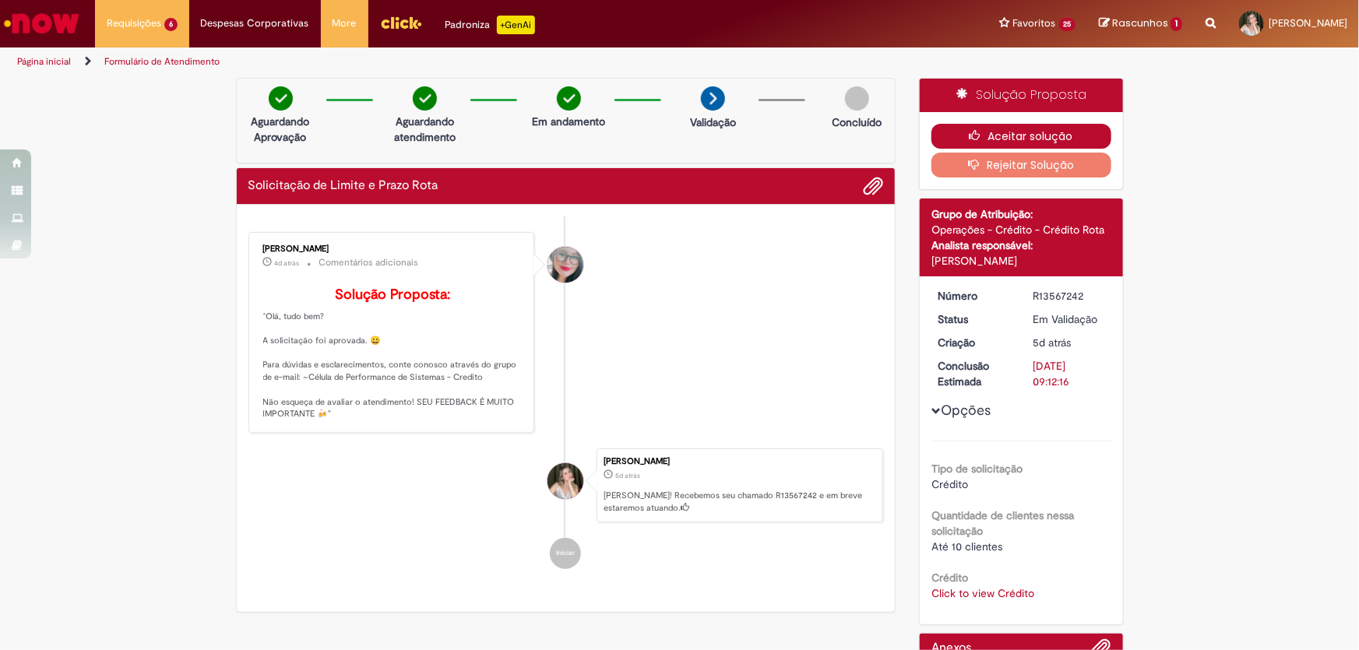
click at [995, 132] on button "Aceitar solução" at bounding box center [1021, 136] width 180 height 25
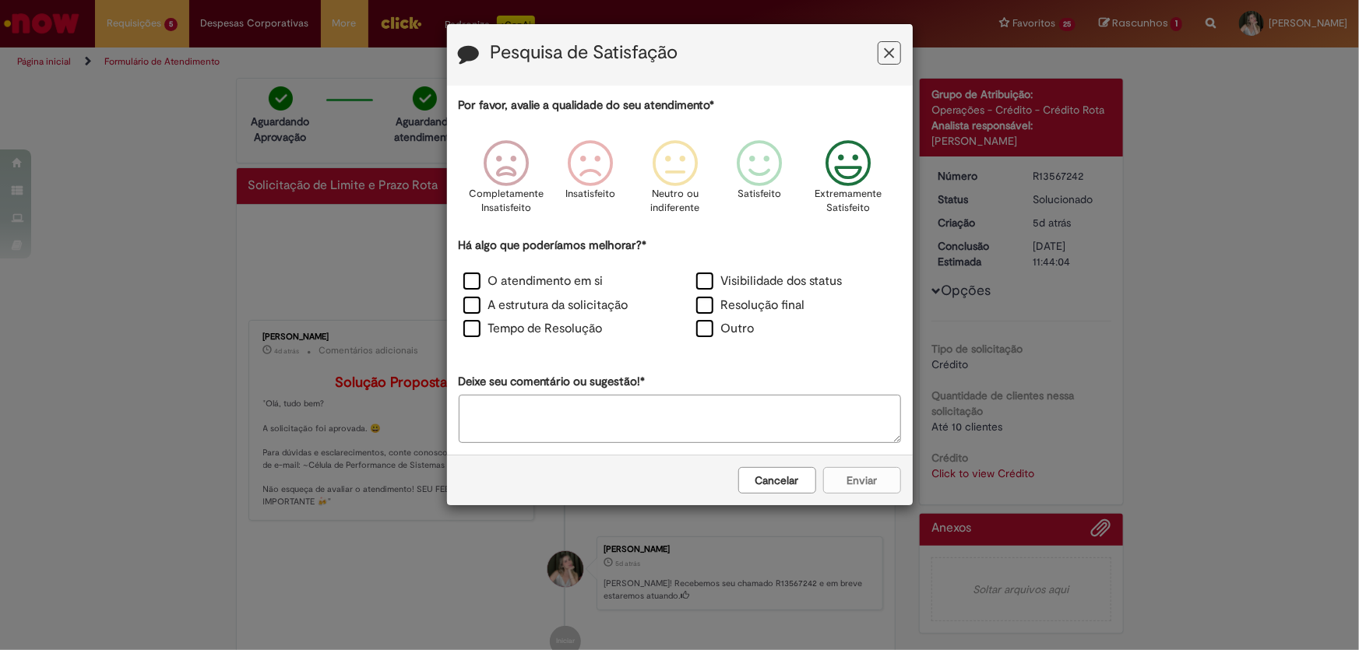
click at [874, 188] on p "Extremamente Satisfeito" at bounding box center [848, 201] width 67 height 29
click at [728, 325] on label "Outro" at bounding box center [725, 329] width 58 height 18
click at [688, 391] on div "Por favor, avalie a qualidade do seu atendimento* Completamente Insatisfeito In…" at bounding box center [680, 269] width 442 height 345
click at [653, 430] on textarea "Deixe seu comentário ou sugestão!*" at bounding box center [680, 419] width 442 height 48
type textarea "*"
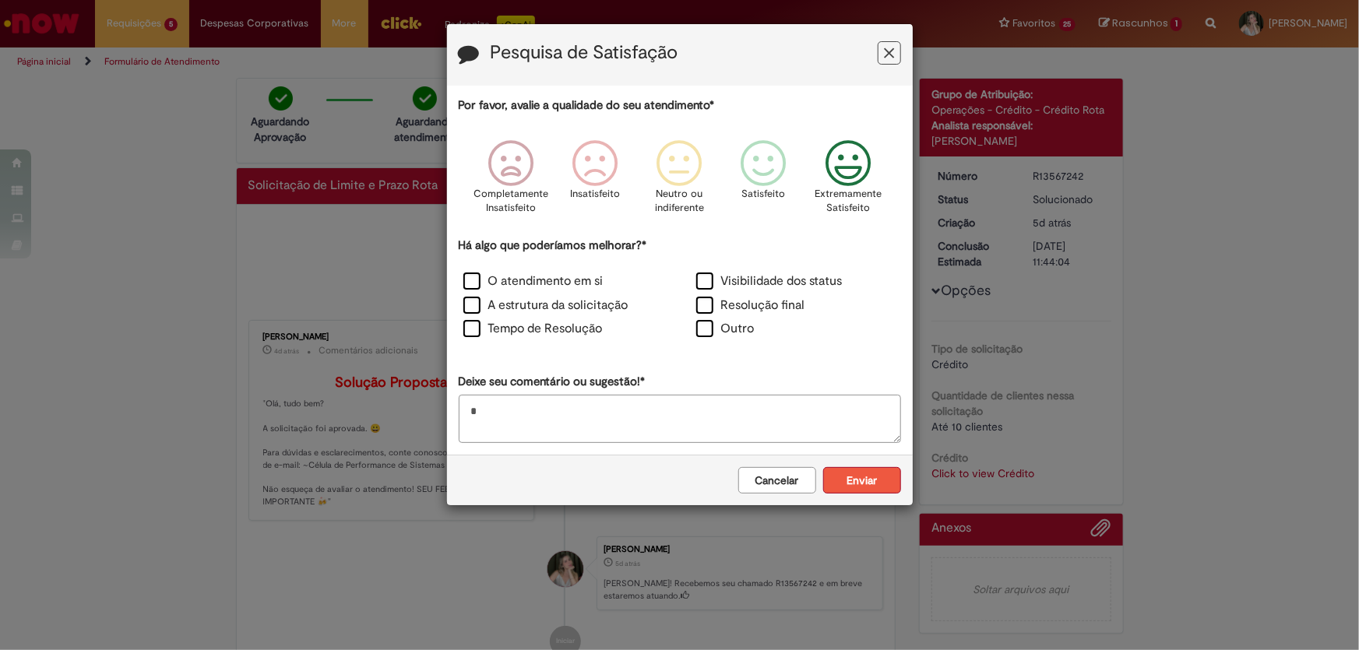
click at [850, 468] on button "Enviar" at bounding box center [862, 480] width 78 height 26
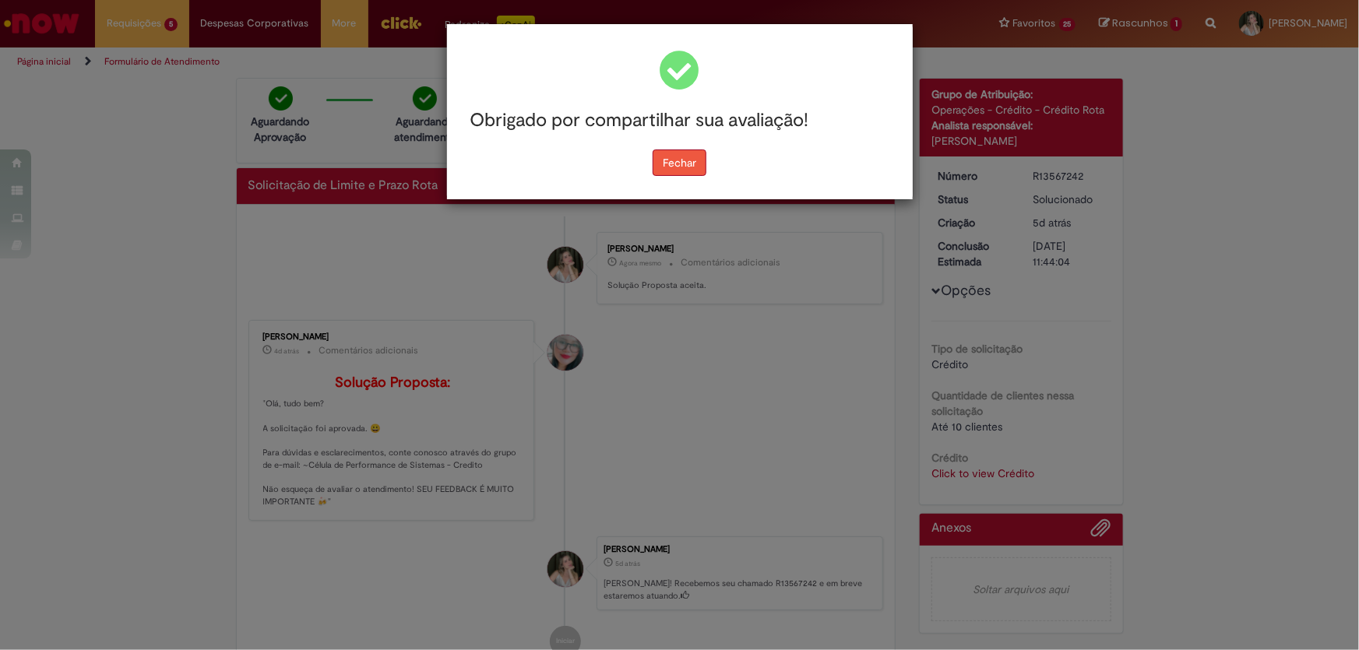
click at [682, 173] on button "Fechar" at bounding box center [680, 163] width 54 height 26
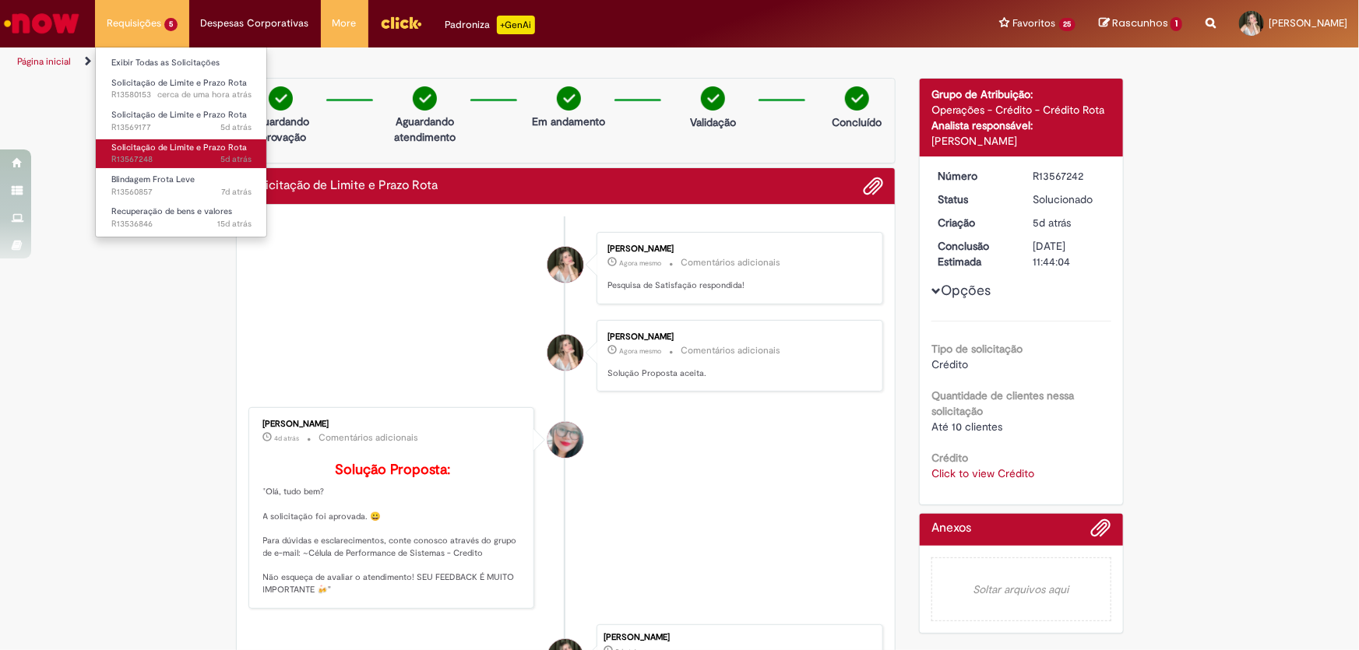
click at [168, 149] on span "Solicitação de Limite e Prazo Rota" at bounding box center [179, 148] width 136 height 12
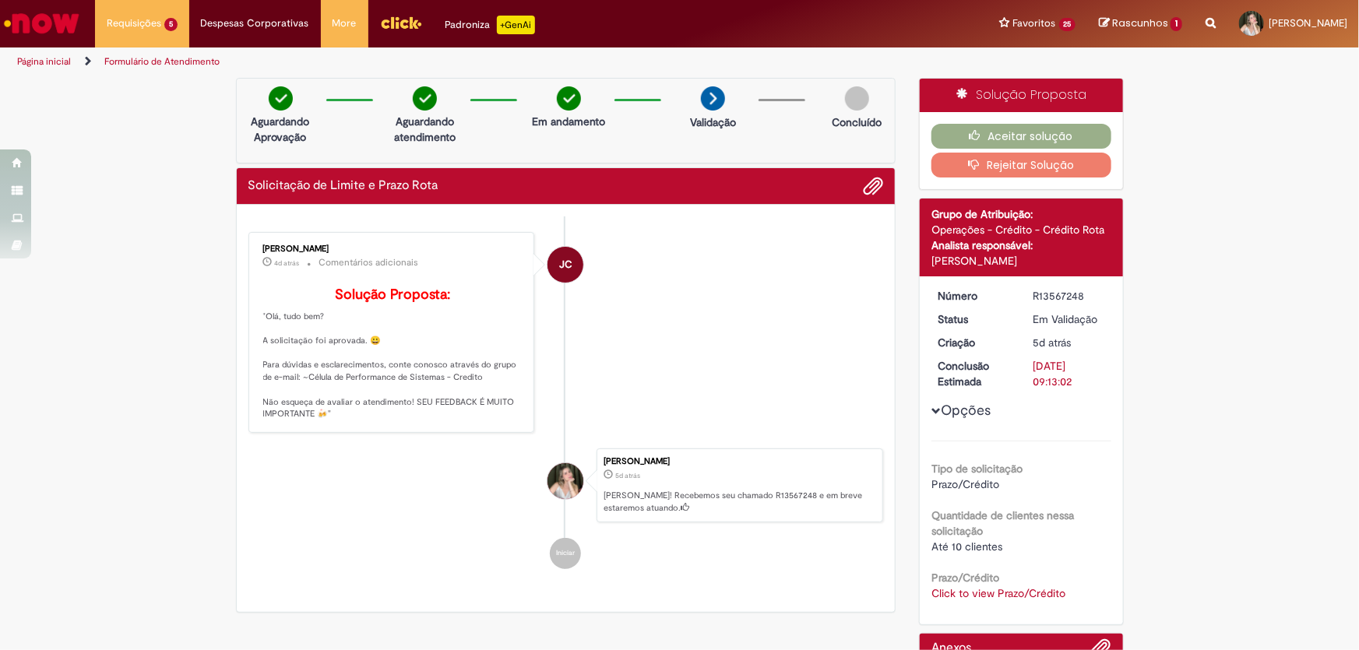
click at [988, 588] on link "Click to view Prazo/Crédito" at bounding box center [998, 593] width 134 height 14
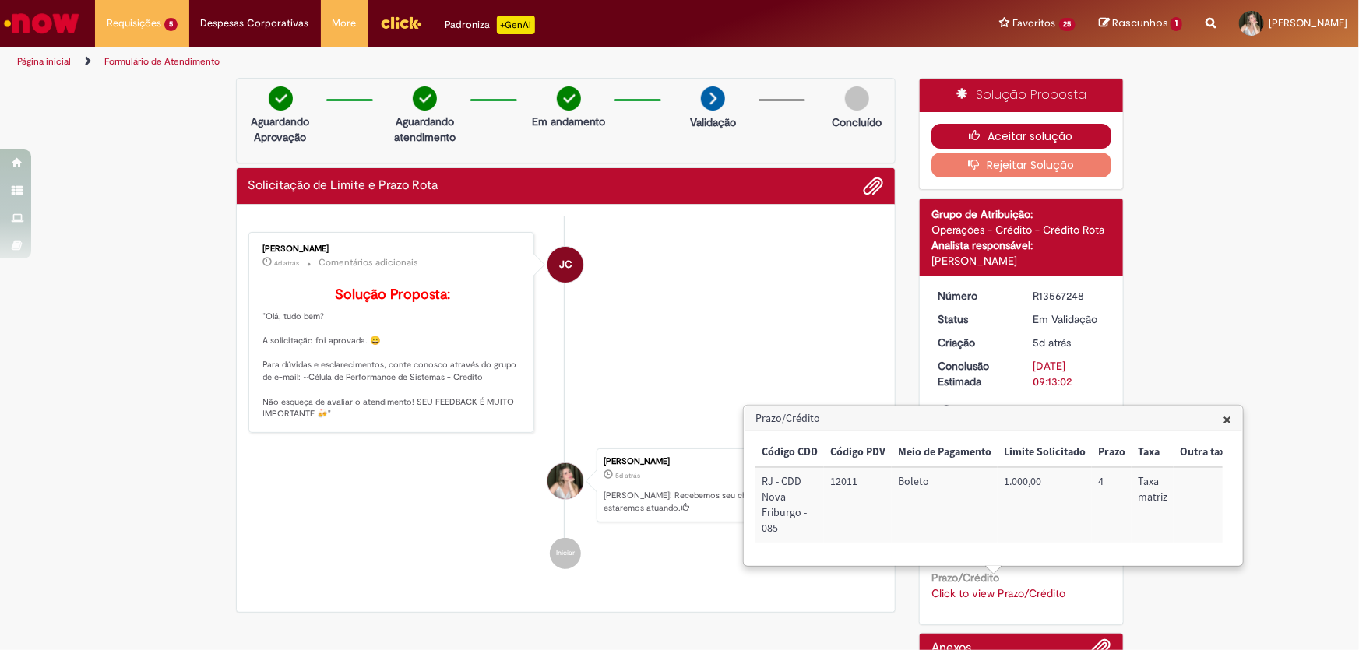
click at [1019, 124] on button "Aceitar solução" at bounding box center [1021, 136] width 180 height 25
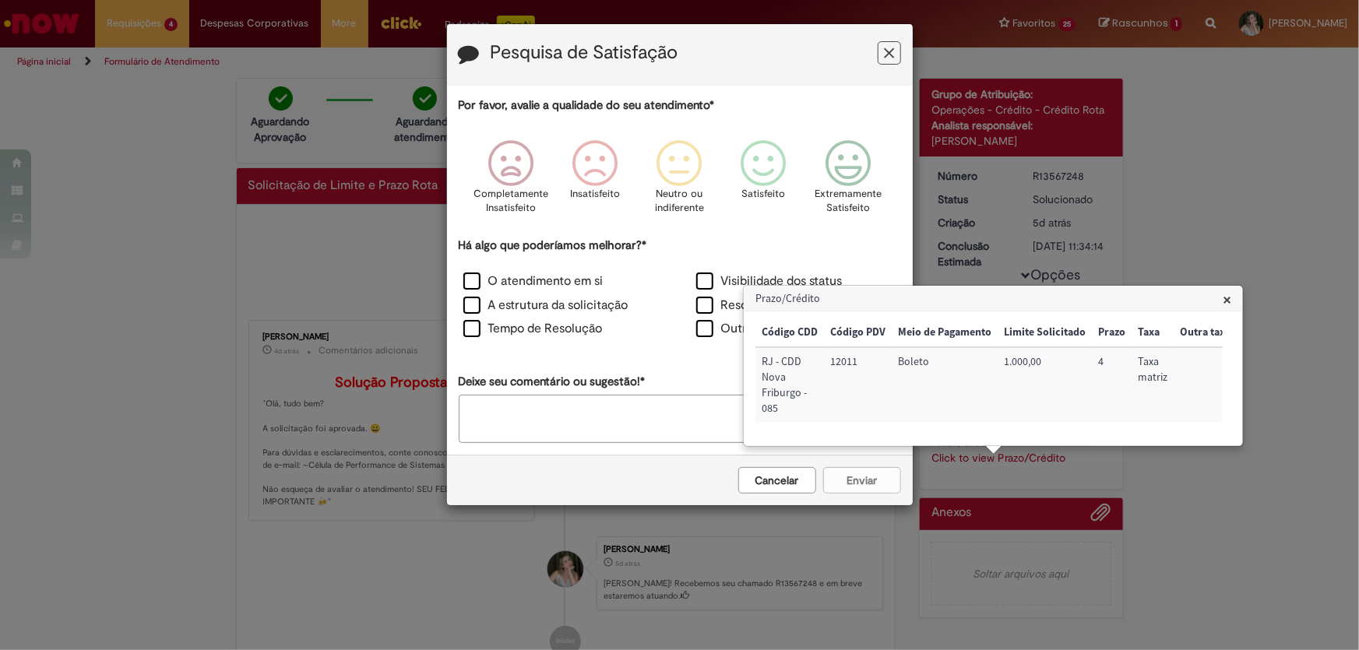
click at [1227, 297] on span "×" at bounding box center [1227, 299] width 9 height 21
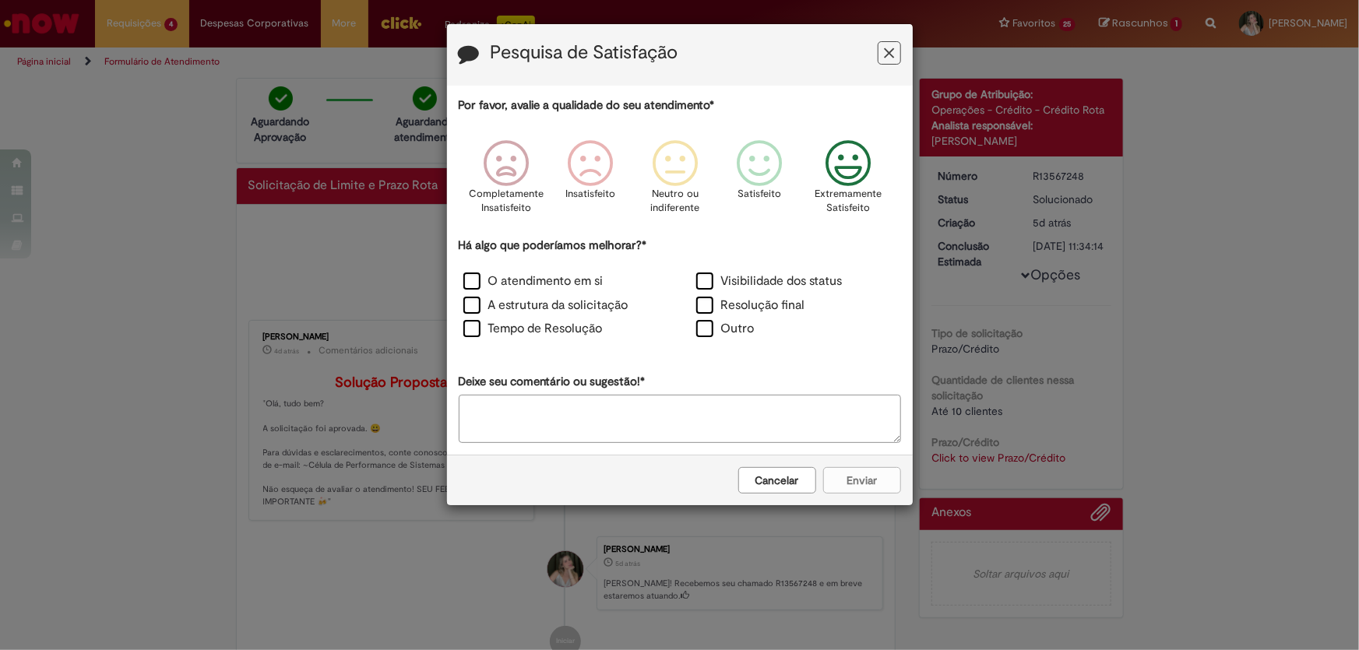
click at [845, 158] on icon "Feedback" at bounding box center [848, 163] width 58 height 47
click at [710, 326] on label "Outro" at bounding box center [725, 329] width 58 height 18
click at [687, 407] on textarea "Deixe seu comentário ou sugestão!*" at bounding box center [680, 419] width 442 height 48
type textarea "*"
click at [856, 494] on div "Cancelar Enviar" at bounding box center [680, 480] width 466 height 51
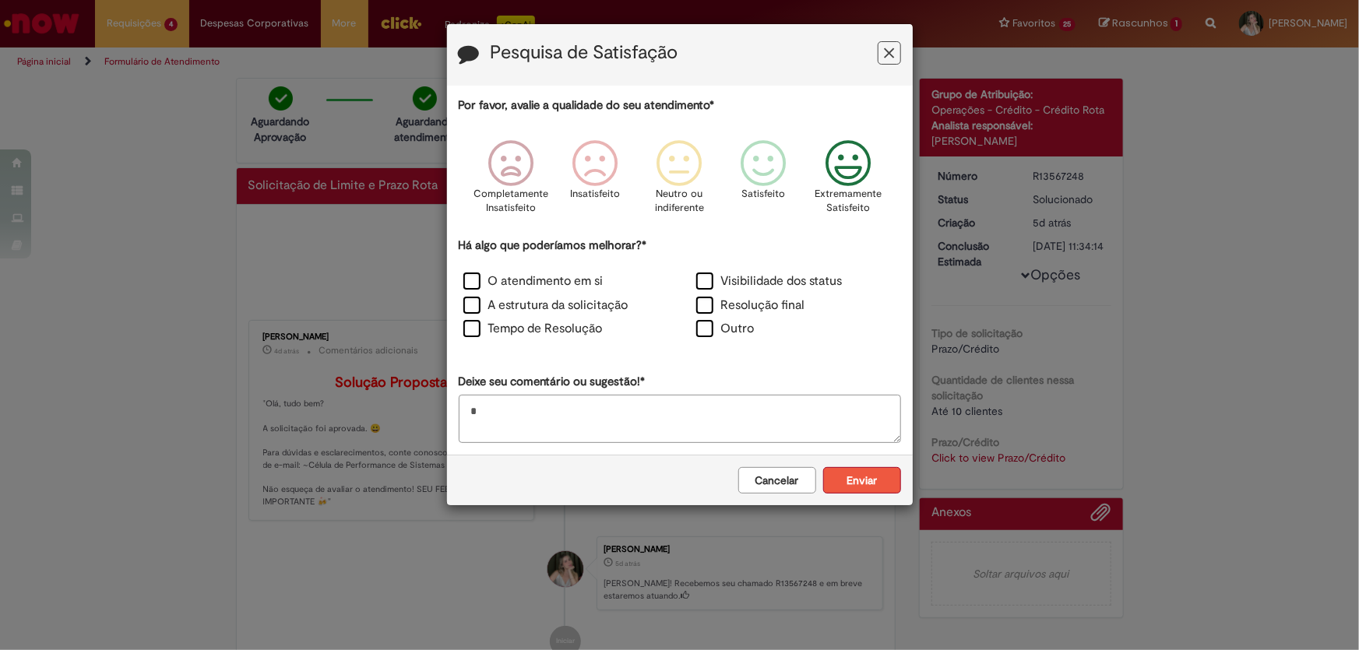
click at [859, 483] on button "Enviar" at bounding box center [862, 480] width 78 height 26
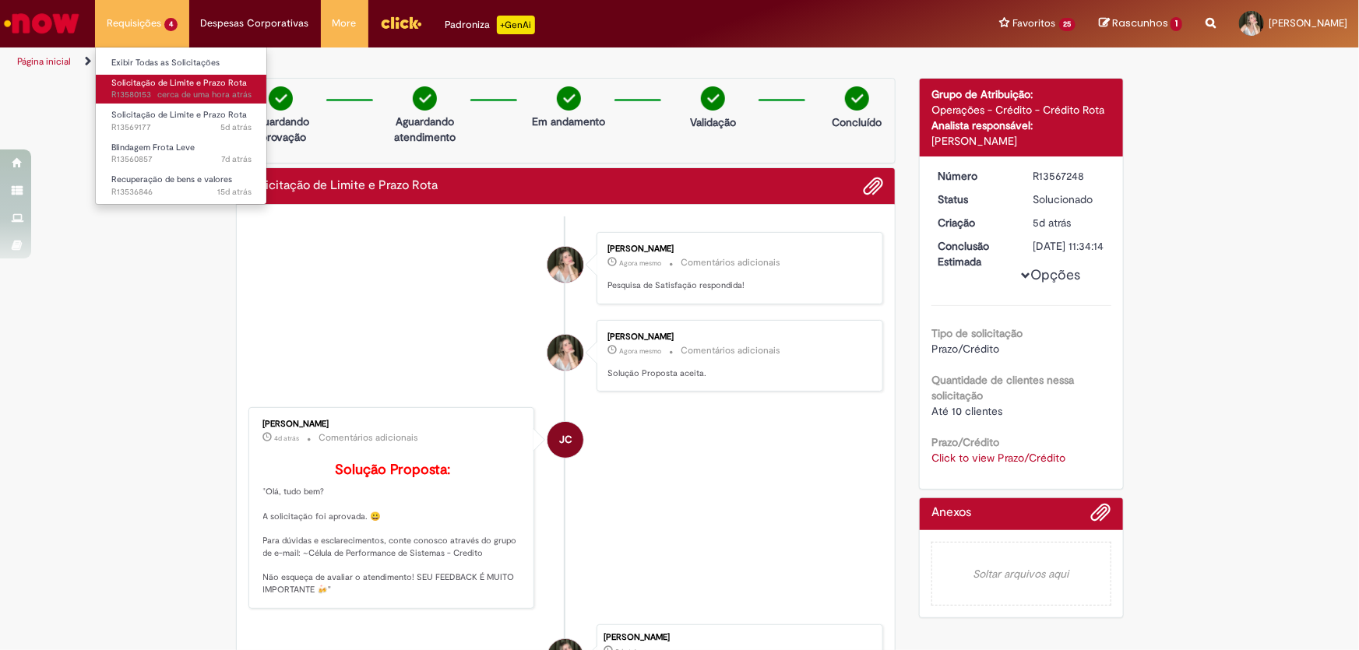
click at [166, 101] on link "Solicitação de Limite e Prazo Rota cerca de uma hora atrás cerca de uma hora at…" at bounding box center [181, 89] width 171 height 29
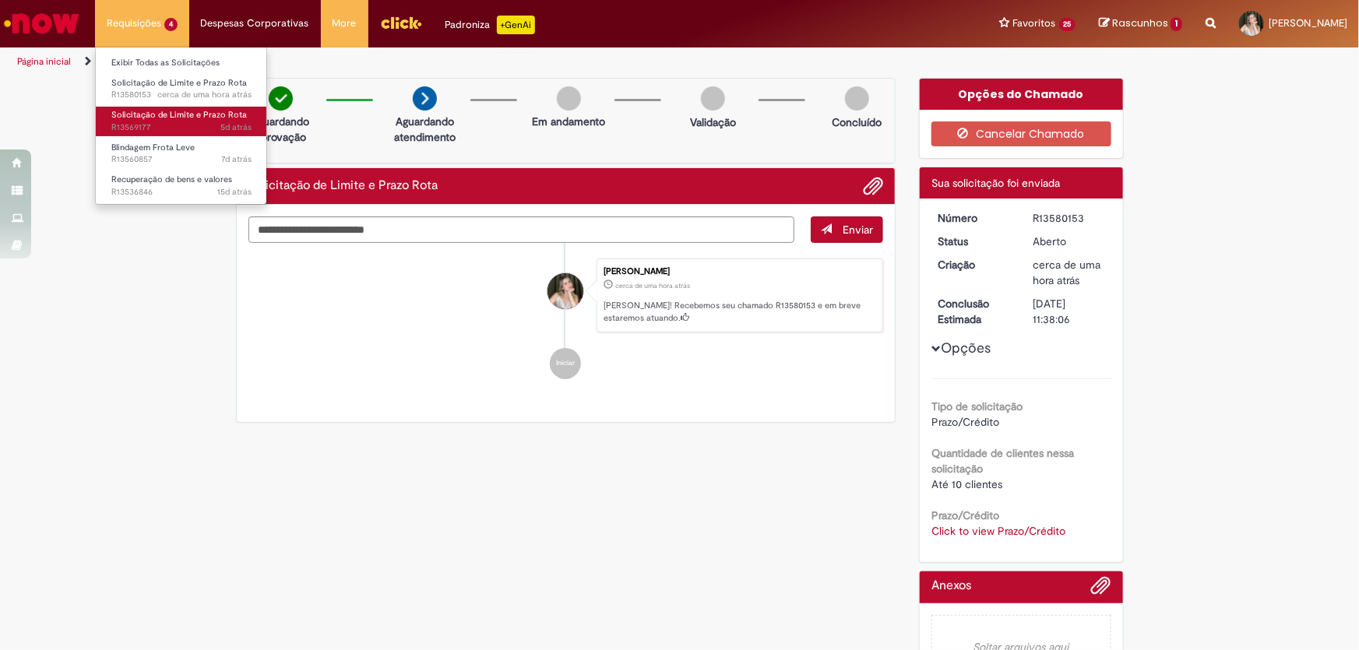
click at [147, 114] on span "Solicitação de Limite e Prazo Rota" at bounding box center [179, 115] width 136 height 12
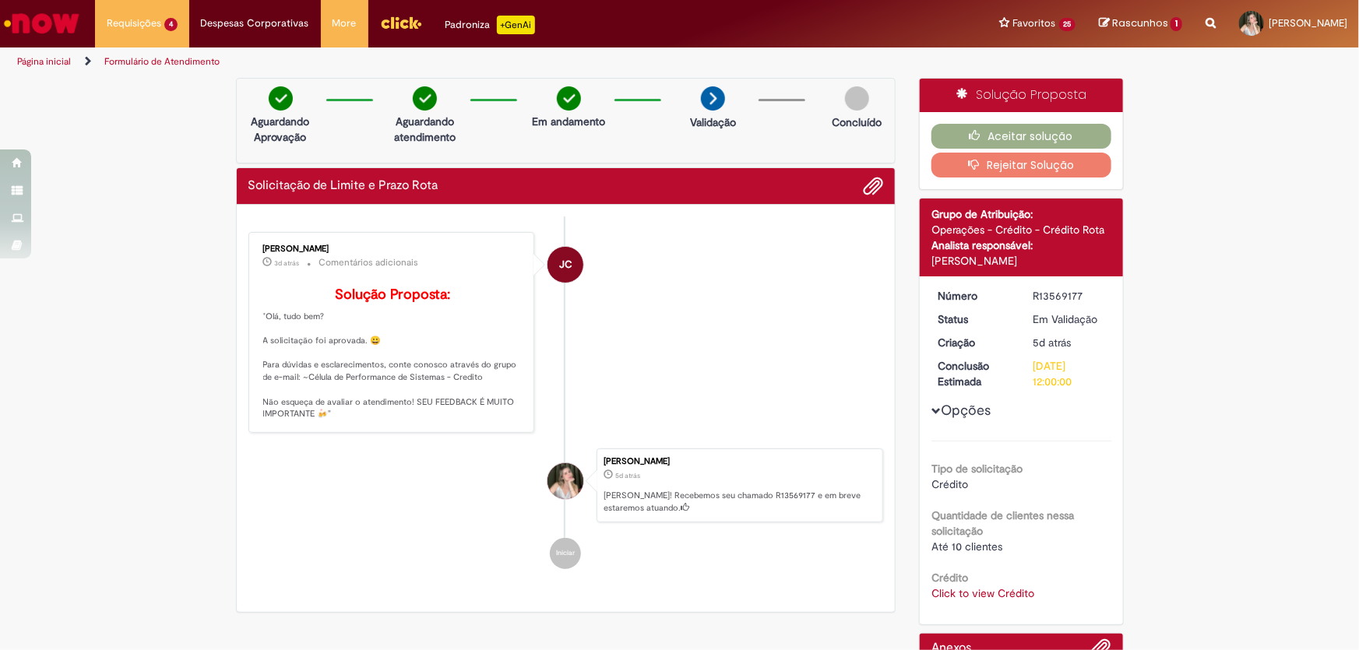
click at [964, 597] on link "Click to view Crédito" at bounding box center [982, 593] width 103 height 14
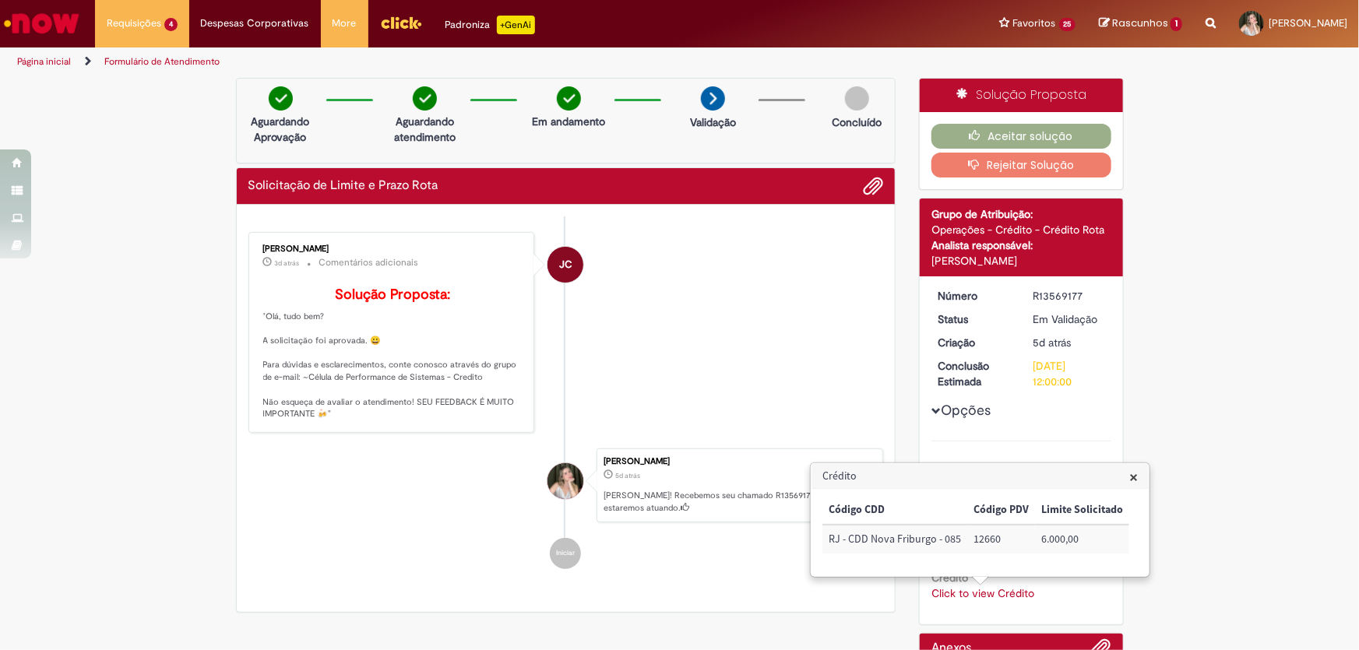
click at [1263, 311] on div "Verificar Código de Barras Aguardando Aprovação Aguardando atendimento Em andam…" at bounding box center [679, 420] width 1359 height 684
click at [1042, 139] on button "Aceitar solução" at bounding box center [1021, 136] width 180 height 25
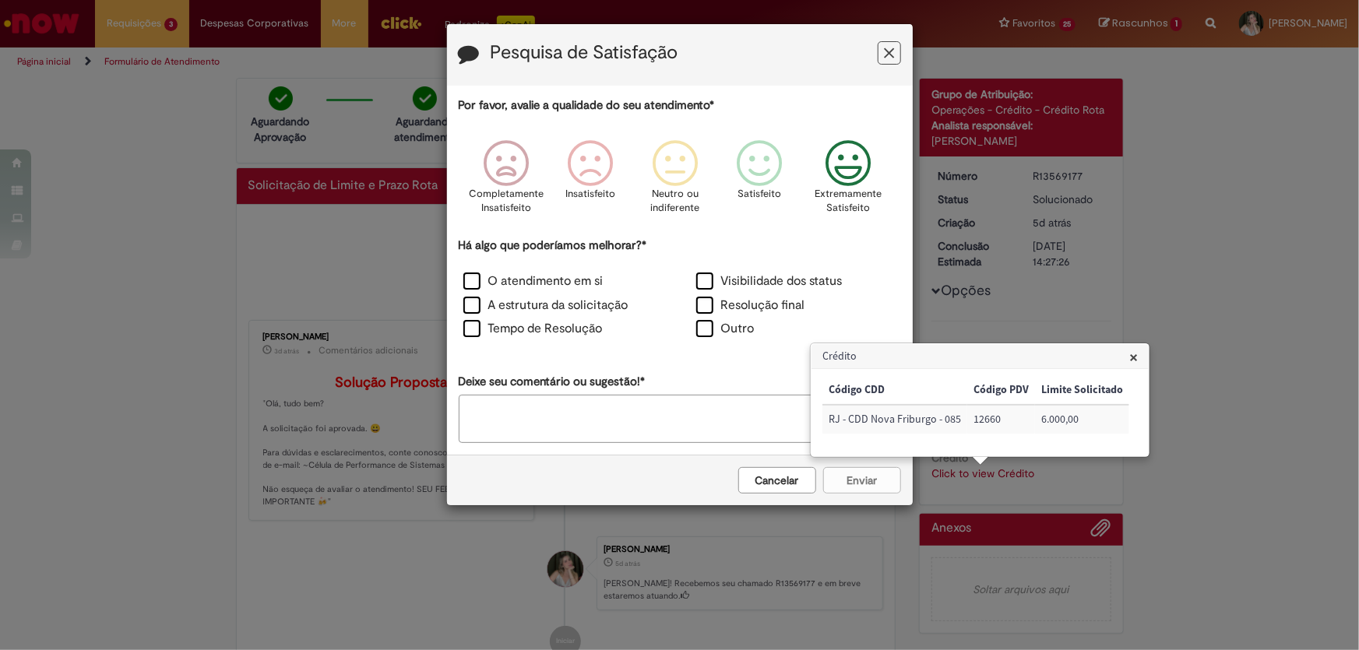
click at [850, 166] on icon "Feedback" at bounding box center [848, 163] width 58 height 47
drag, startPoint x: 707, startPoint y: 328, endPoint x: 653, endPoint y: 380, distance: 75.5
click at [706, 329] on label "Outro" at bounding box center [725, 329] width 58 height 18
click at [641, 400] on textarea "Deixe seu comentário ou sugestão!*" at bounding box center [680, 419] width 442 height 48
type textarea "*"
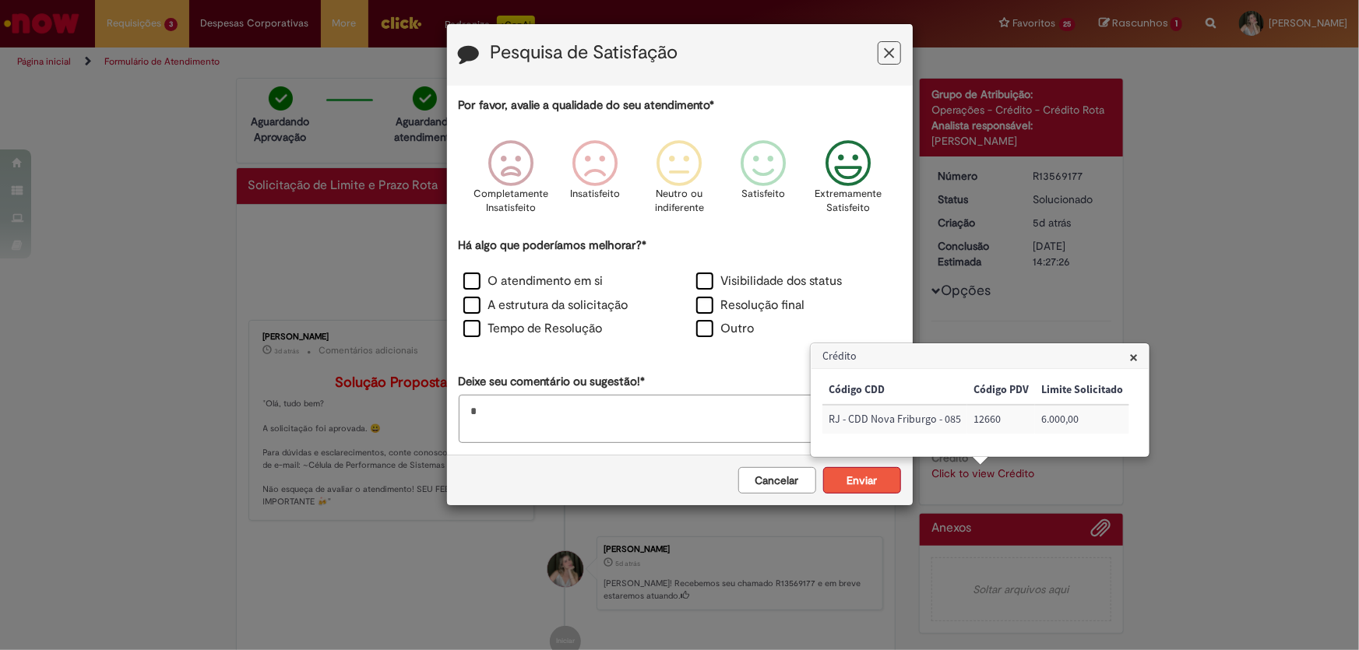
click at [895, 486] on button "Enviar" at bounding box center [862, 480] width 78 height 26
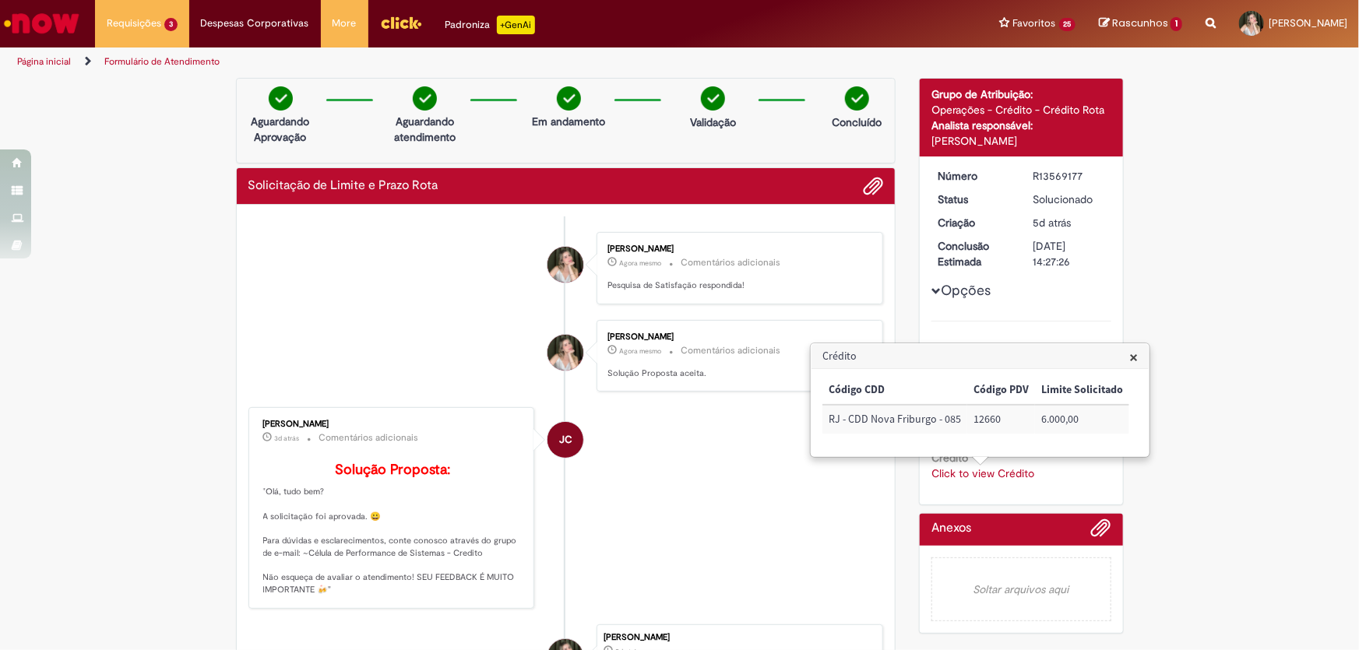
click at [1129, 354] on span "×" at bounding box center [1133, 357] width 9 height 21
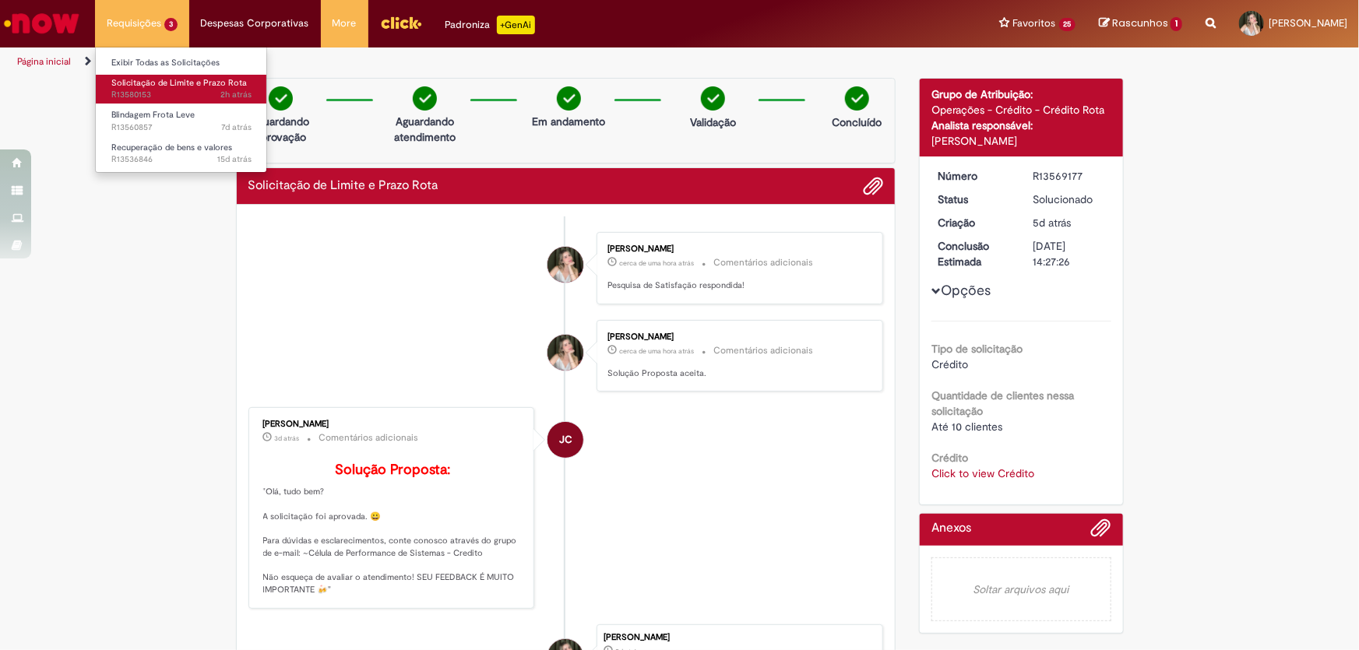
click at [156, 84] on span "Solicitação de Limite e Prazo Rota" at bounding box center [179, 83] width 136 height 12
